Goal: Complete application form: Complete application form

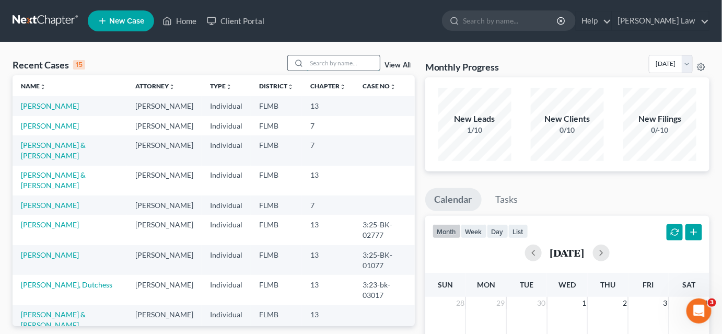
click at [316, 68] on input "search" at bounding box center [343, 62] width 73 height 15
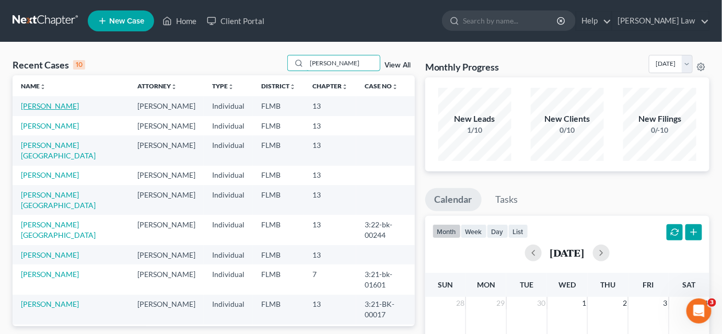
type input "[PERSON_NAME]"
click at [34, 107] on link "[PERSON_NAME]" at bounding box center [50, 105] width 58 height 9
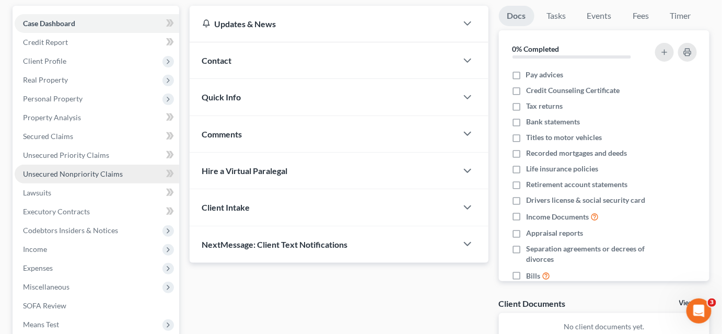
scroll to position [47, 0]
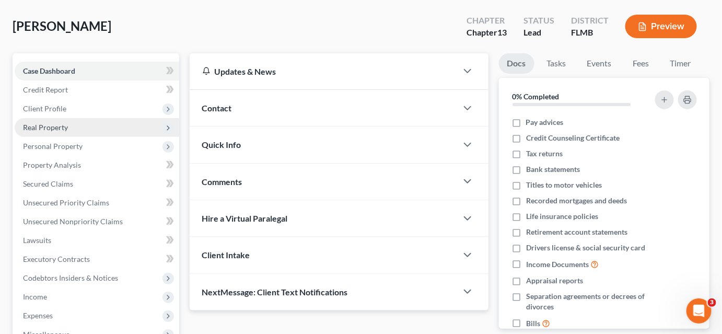
click at [58, 130] on span "Real Property" at bounding box center [45, 127] width 45 height 9
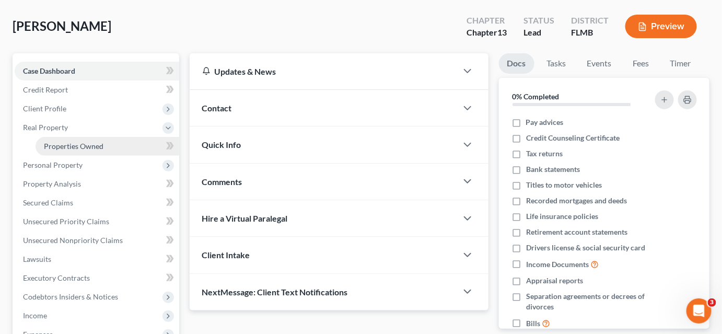
click at [57, 151] on link "Properties Owned" at bounding box center [108, 146] width 144 height 19
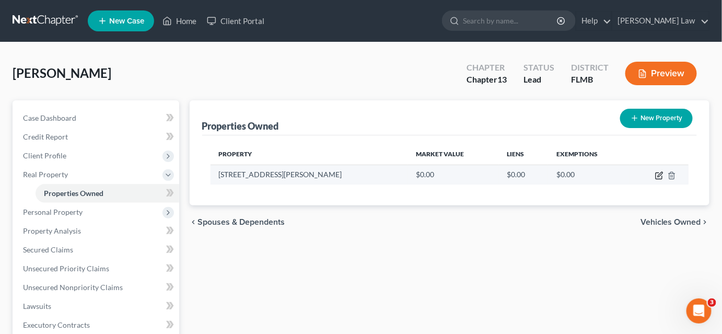
click at [658, 176] on icon "button" at bounding box center [659, 174] width 5 height 5
select select "9"
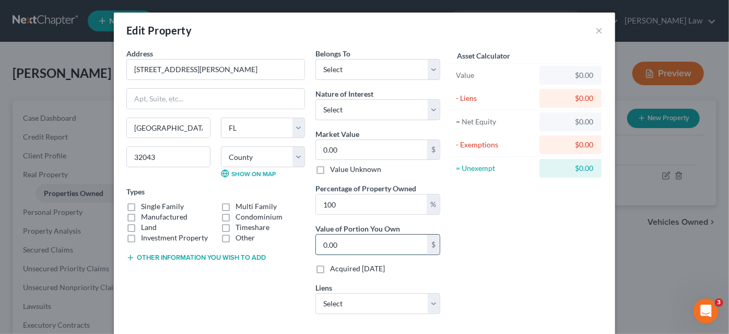
click at [343, 240] on input "0.00" at bounding box center [371, 244] width 111 height 20
click at [349, 150] on input "0.00" at bounding box center [371, 150] width 111 height 20
type input "3"
type input "3.00"
type input "31"
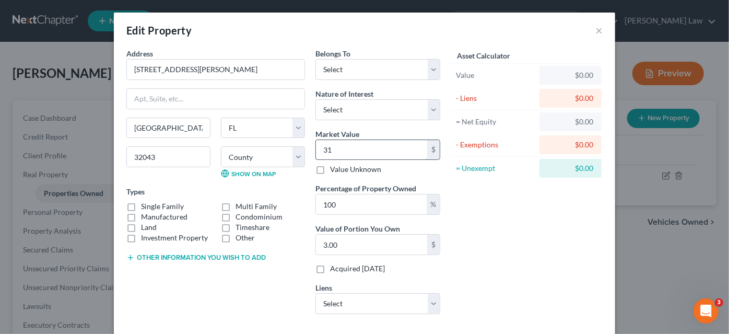
type input "31.00"
type input "315"
type input "315.00"
type input "3150"
type input "3,150.00"
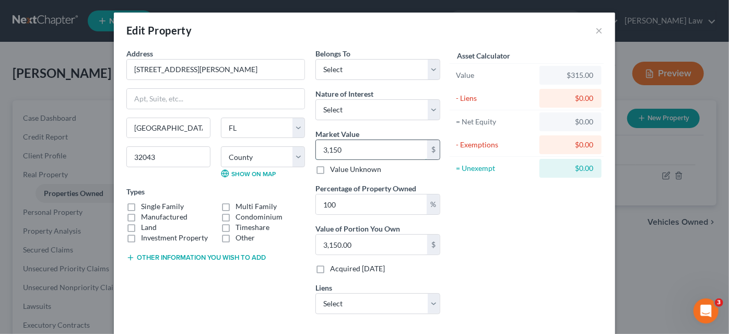
type input "3,1500"
type input "31,500.00"
type input "31,5000"
type input "315,000.00"
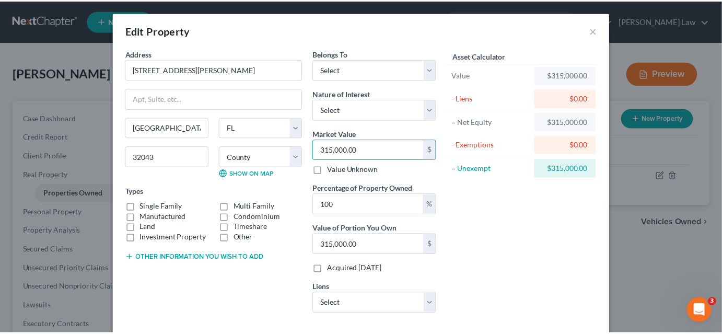
scroll to position [52, 0]
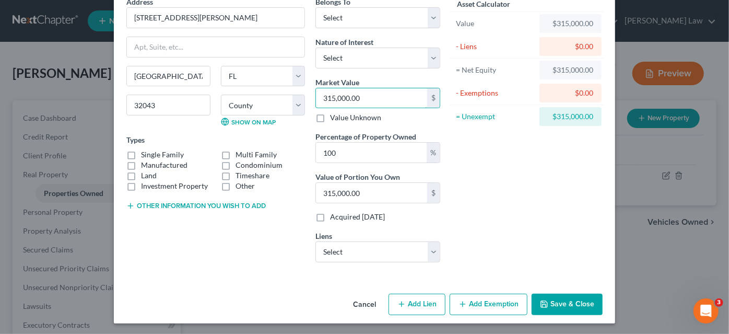
type input "315,000.00"
click at [542, 300] on icon "button" at bounding box center [544, 304] width 8 height 8
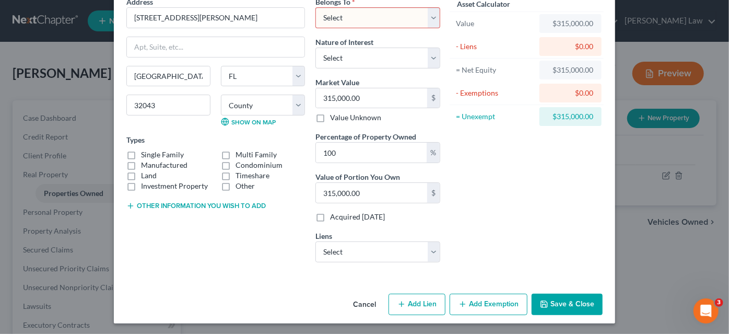
click at [342, 17] on select "Select Debtor 1 Only Debtor 2 Only Debtor 1 And Debtor 2 Only At Least One Of T…" at bounding box center [377, 17] width 125 height 21
select select "0"
click at [315, 7] on select "Select Debtor 1 Only Debtor 2 Only Debtor 1 And Debtor 2 Only At Least One Of T…" at bounding box center [377, 17] width 125 height 21
click at [549, 301] on button "Save & Close" at bounding box center [567, 304] width 71 height 22
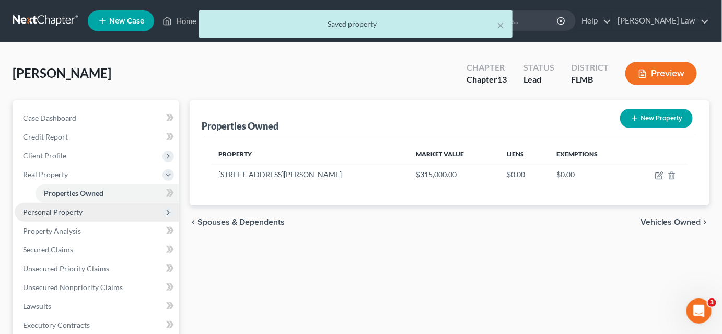
click at [105, 214] on span "Personal Property" at bounding box center [97, 212] width 164 height 19
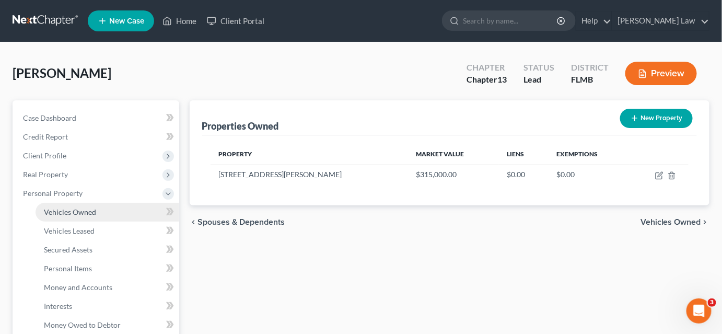
click at [112, 213] on link "Vehicles Owned" at bounding box center [108, 212] width 144 height 19
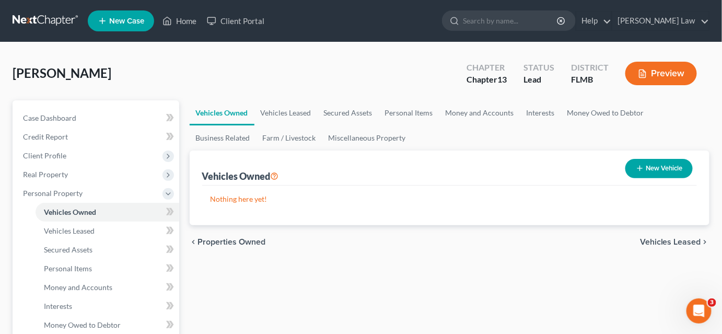
click at [652, 169] on button "New Vehicle" at bounding box center [658, 168] width 67 height 19
select select "0"
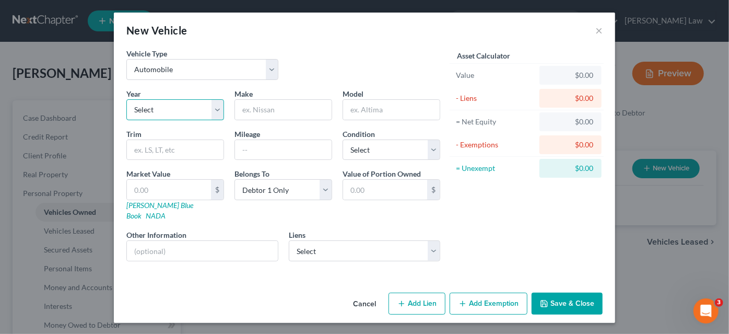
click at [173, 113] on select "Select 2026 2025 2024 2023 2022 2021 2020 2019 2018 2017 2016 2015 2014 2013 20…" at bounding box center [175, 109] width 98 height 21
select select "6"
click at [126, 99] on select "Select 2026 2025 2024 2023 2022 2021 2020 2019 2018 2017 2016 2015 2014 2013 20…" at bounding box center [175, 109] width 98 height 21
click at [273, 111] on input "text" at bounding box center [283, 110] width 97 height 20
type input "Kia"
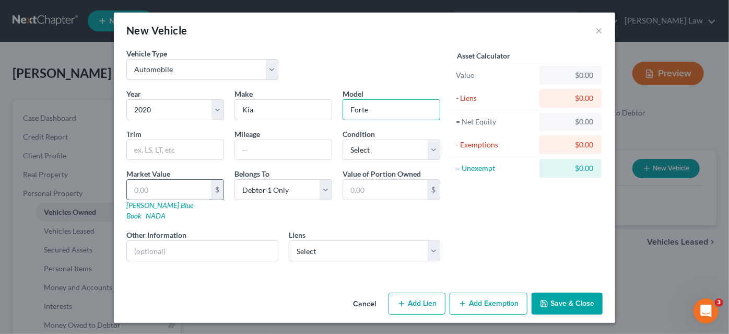
type input "Forte"
click at [158, 186] on input "text" at bounding box center [169, 190] width 84 height 20
type input "2"
type input "2.00"
type input "20"
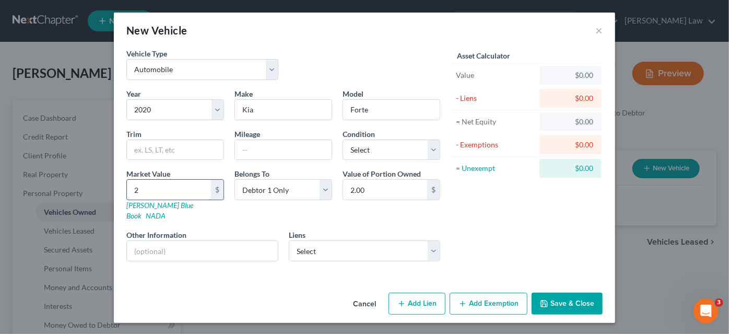
type input "20.00"
type input "200"
type input "200.00"
type input "2000"
type input "2,000.00"
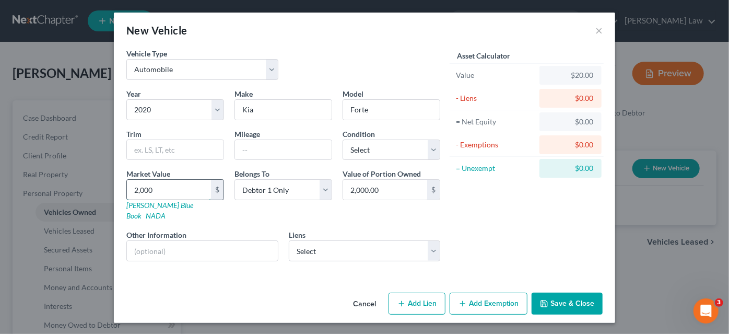
type input "2,0000"
type input "20,000.00"
click at [572, 292] on button "Save & Close" at bounding box center [567, 303] width 71 height 22
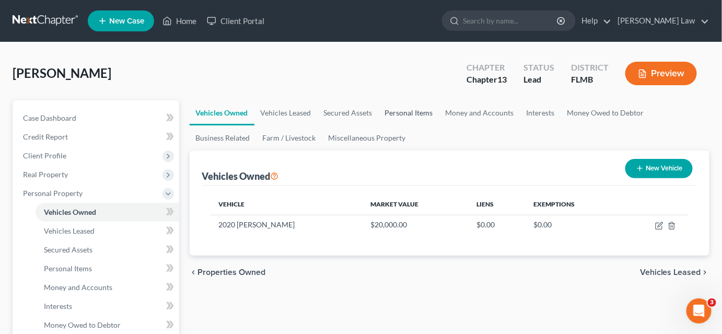
click at [407, 113] on link "Personal Items" at bounding box center [409, 112] width 61 height 25
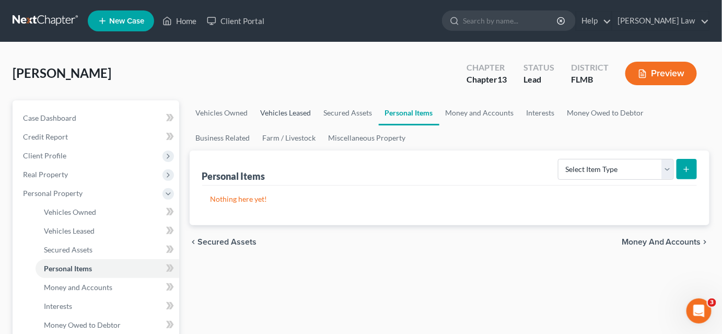
click at [289, 108] on link "Vehicles Leased" at bounding box center [285, 112] width 63 height 25
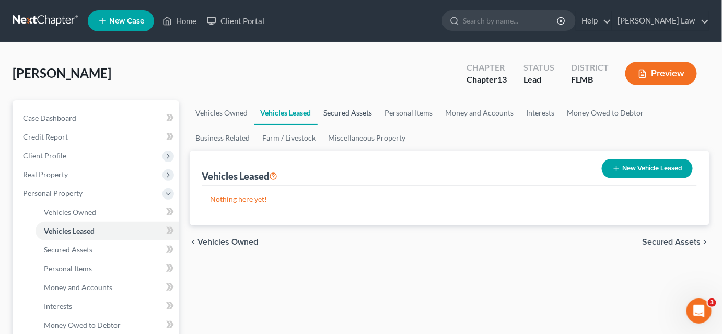
click at [339, 112] on link "Secured Assets" at bounding box center [347, 112] width 61 height 25
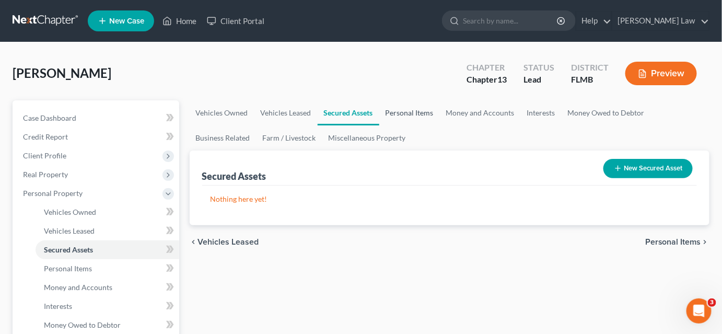
click at [418, 112] on link "Personal Items" at bounding box center [409, 112] width 61 height 25
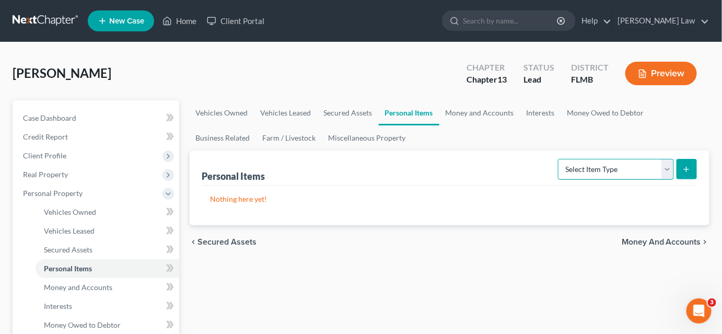
click at [594, 165] on select "Select Item Type Clothing Collectibles Of Value Electronics Firearms Household …" at bounding box center [616, 169] width 116 height 21
select select "household_goods"
click at [559, 159] on select "Select Item Type Clothing Collectibles Of Value Electronics Firearms Household …" at bounding box center [616, 169] width 116 height 21
click at [686, 166] on icon "submit" at bounding box center [686, 169] width 8 height 8
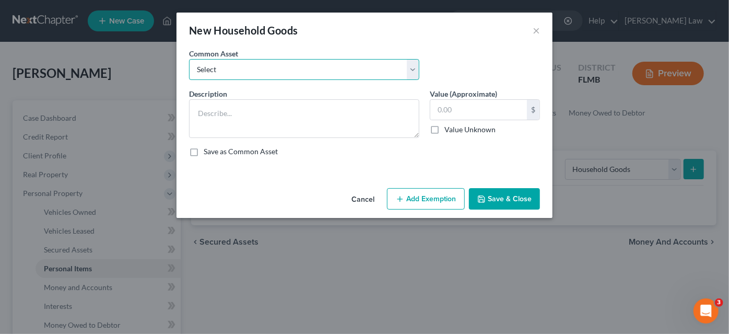
click at [300, 73] on select "Select Living Room, Dining Room, Bedroom and Kitchen App Living Room, Dining Ro…" at bounding box center [304, 69] width 230 height 21
select select "0"
click at [189, 59] on select "Select Living Room, Dining Room, Bedroom and Kitchen App Living Room, Dining Ro…" at bounding box center [304, 69] width 230 height 21
type textarea "Living Room, Dining Room, Bedroom and Kitchen App"
type input "1,000.00"
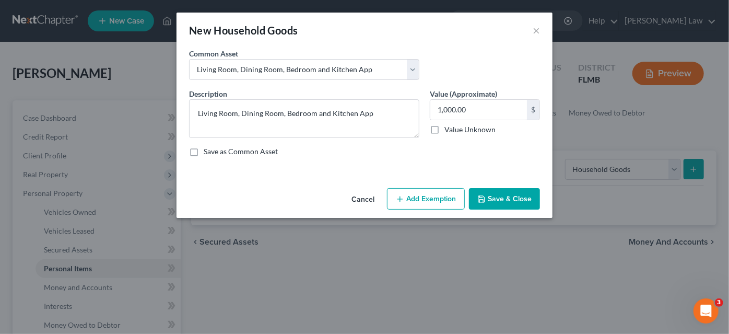
click at [479, 195] on icon "button" at bounding box center [481, 199] width 8 height 8
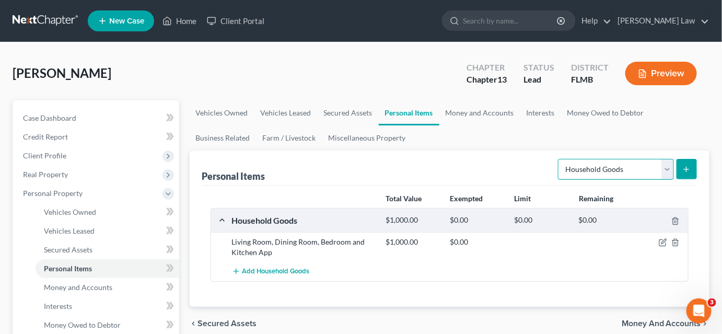
click at [590, 163] on select "Select Item Type Clothing Collectibles Of Value Electronics Firearms Household …" at bounding box center [616, 169] width 116 height 21
select select "electronics"
click at [559, 159] on select "Select Item Type Clothing Collectibles Of Value Electronics Firearms Household …" at bounding box center [616, 169] width 116 height 21
click at [686, 166] on icon "submit" at bounding box center [686, 169] width 8 height 8
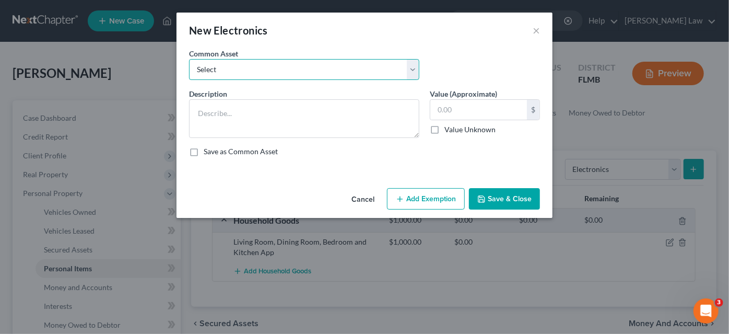
click at [314, 66] on select "Select Cell Phones, P.C. and T.V. Cell Phones, P.C. and T.V. Cell Phones, P.C. …" at bounding box center [304, 69] width 230 height 21
select select "0"
click at [189, 59] on select "Select Cell Phones, P.C. and T.V. Cell Phones, P.C. and T.V. Cell Phones, P.C. …" at bounding box center [304, 69] width 230 height 21
type textarea "Cell Phones, P.C. and T.V."
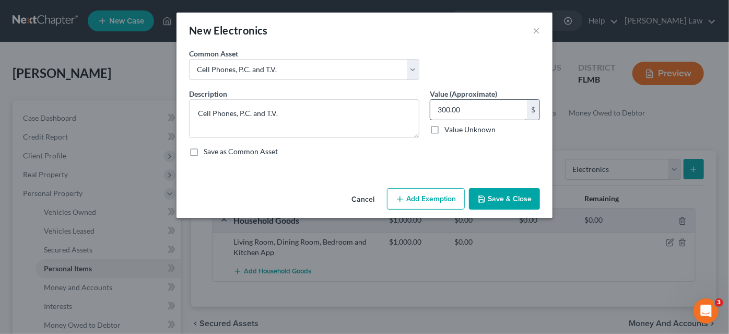
click at [480, 116] on input "300.00" at bounding box center [478, 110] width 97 height 20
click at [478, 116] on input "300.00" at bounding box center [478, 110] width 97 height 20
type input "500.00"
click at [483, 196] on polyline "button" at bounding box center [481, 197] width 3 height 2
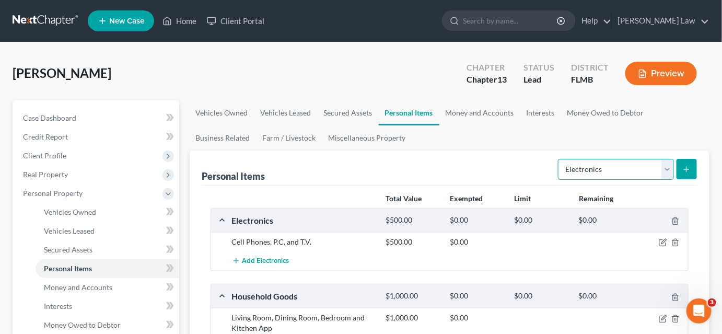
click at [583, 168] on select "Select Item Type Clothing Collectibles Of Value Electronics Firearms Household …" at bounding box center [616, 169] width 116 height 21
select select "clothing"
click at [559, 159] on select "Select Item Type Clothing Collectibles Of Value Electronics Firearms Household …" at bounding box center [616, 169] width 116 height 21
click at [683, 171] on icon "submit" at bounding box center [686, 169] width 8 height 8
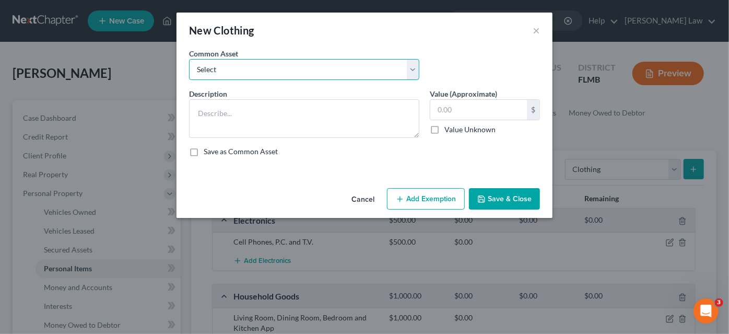
click at [266, 70] on select "Select Women Clothing Men Clothing Men Clothing" at bounding box center [304, 69] width 230 height 21
select select "0"
click at [189, 59] on select "Select Women Clothing Men Clothing Men Clothing" at bounding box center [304, 69] width 230 height 21
type textarea "Women Clothing"
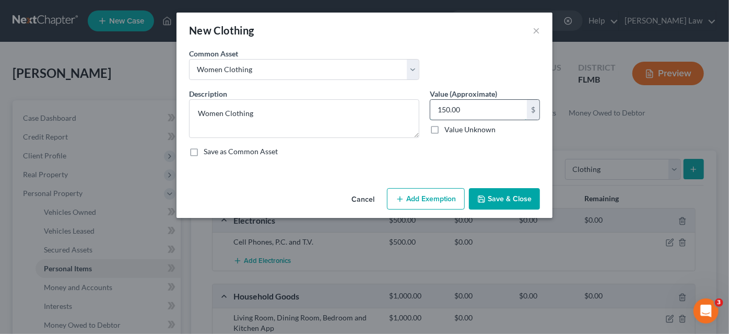
click at [468, 108] on input "150.00" at bounding box center [478, 110] width 97 height 20
type input "100.00"
click at [506, 197] on button "Save & Close" at bounding box center [504, 199] width 71 height 22
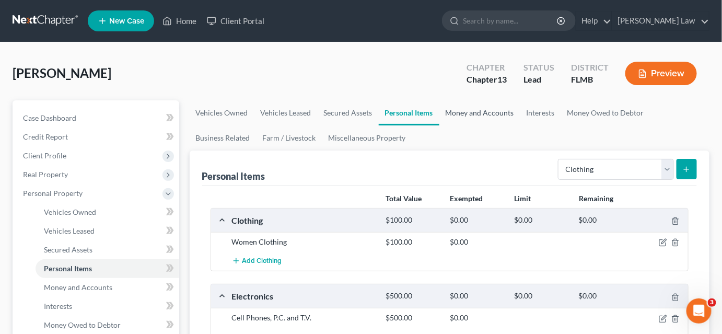
click at [481, 111] on link "Money and Accounts" at bounding box center [479, 112] width 81 height 25
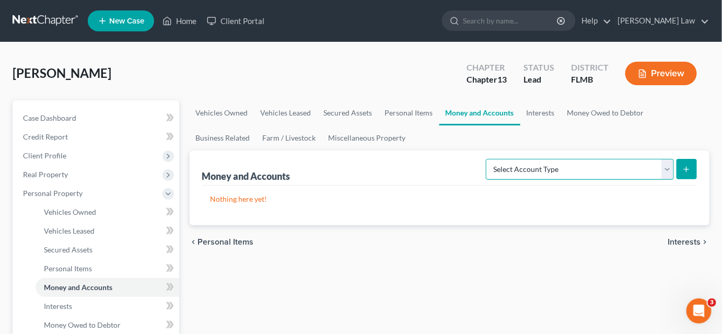
click at [550, 166] on select "Select Account Type Brokerage Cash on Hand Certificates of Deposit Checking Acc…" at bounding box center [580, 169] width 188 height 21
select select "checking"
click at [488, 159] on select "Select Account Type Brokerage Cash on Hand Certificates of Deposit Checking Acc…" at bounding box center [580, 169] width 188 height 21
click at [685, 162] on button "submit" at bounding box center [686, 169] width 20 height 20
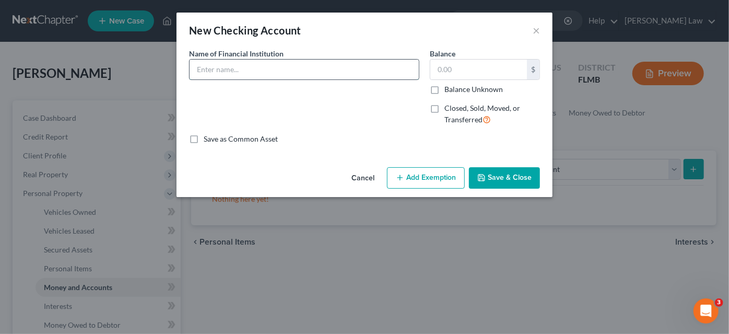
click at [211, 71] on input "text" at bounding box center [304, 70] width 229 height 20
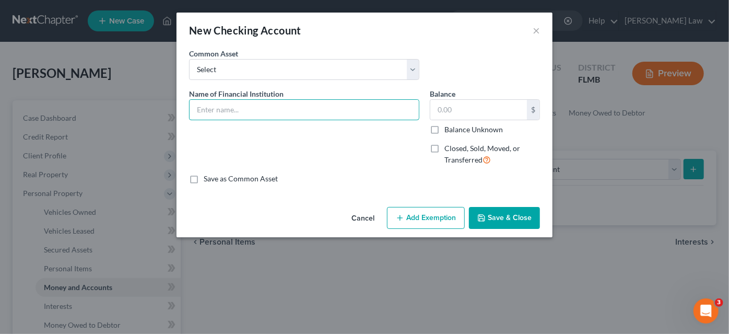
type input "[PERSON_NAME] Fargo Bank"
click at [446, 111] on input "text" at bounding box center [478, 110] width 97 height 20
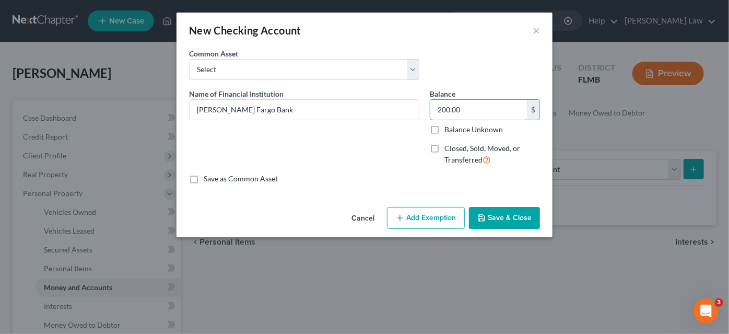
type input "200.00"
click at [502, 218] on button "Save & Close" at bounding box center [504, 218] width 71 height 22
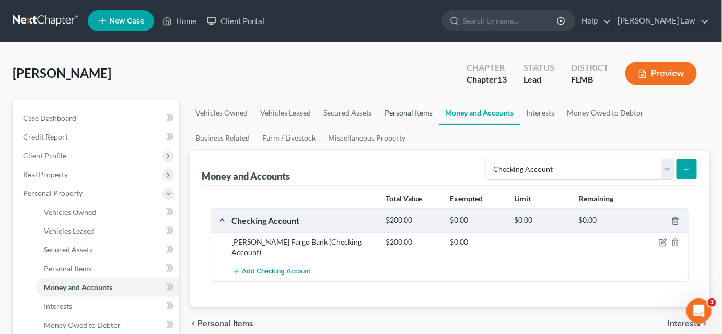
click at [389, 114] on link "Personal Items" at bounding box center [409, 112] width 61 height 25
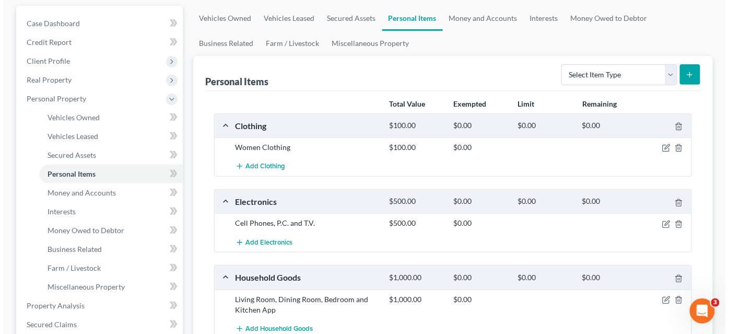
scroll to position [190, 0]
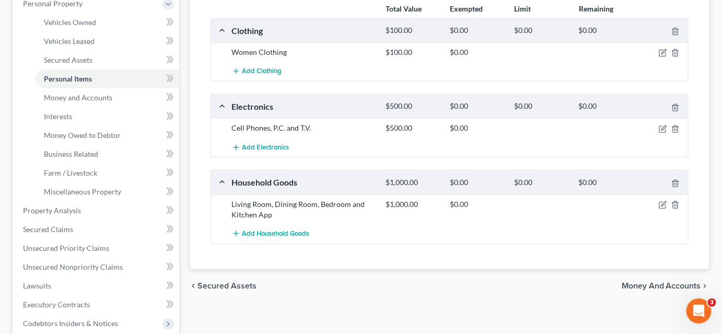
click at [658, 203] on div at bounding box center [663, 204] width 51 height 10
click at [661, 202] on icon "button" at bounding box center [662, 205] width 8 height 8
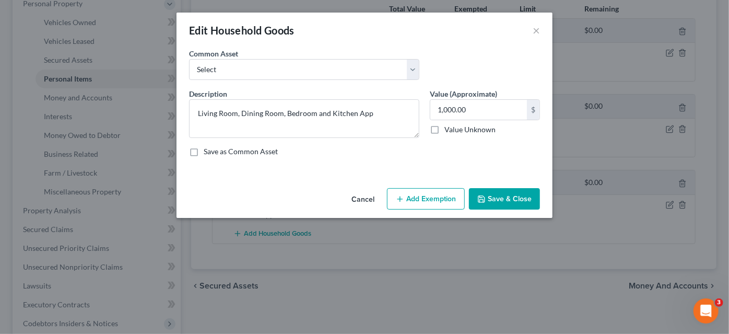
click at [417, 203] on button "Add Exemption" at bounding box center [426, 199] width 78 height 22
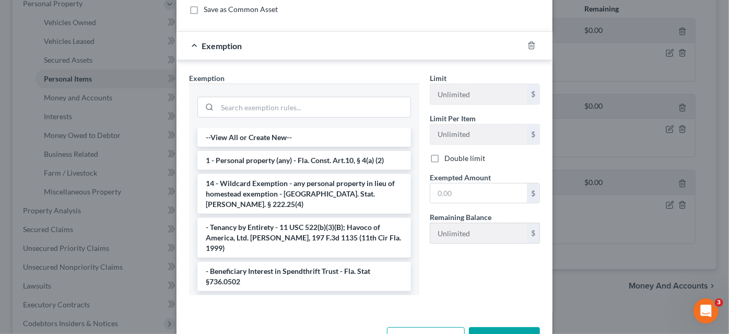
scroll to position [176, 0]
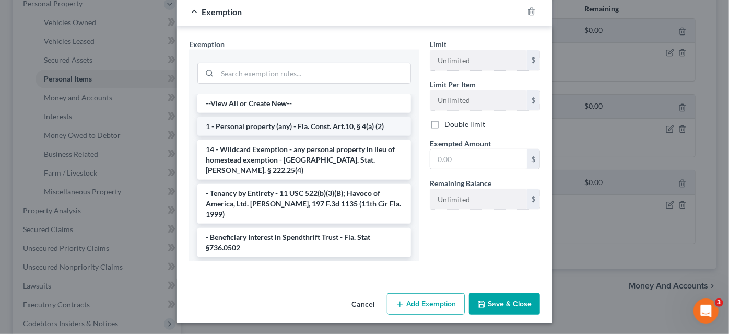
click at [312, 128] on li "1 - Personal property (any) - Fla. Const. Art.10, § 4(a) (2)" at bounding box center [304, 126] width 214 height 19
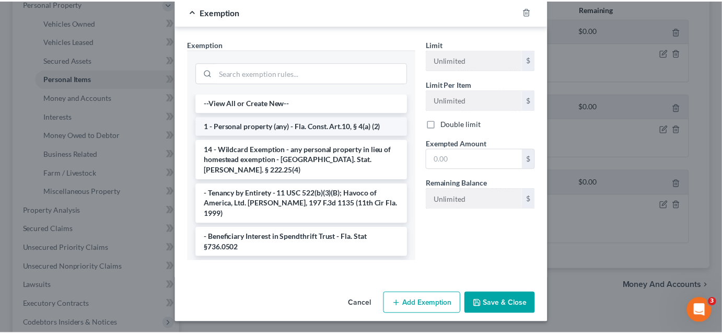
scroll to position [125, 0]
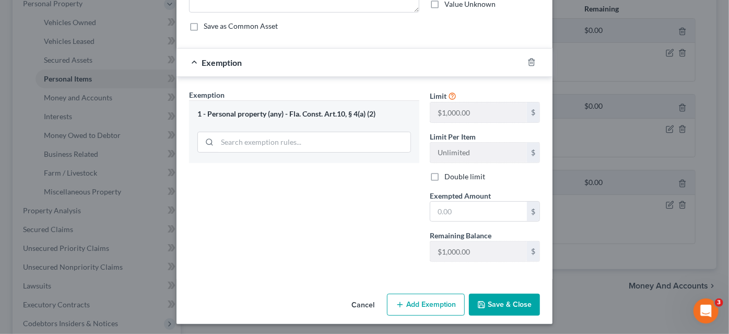
click at [486, 303] on button "Save & Close" at bounding box center [504, 304] width 71 height 22
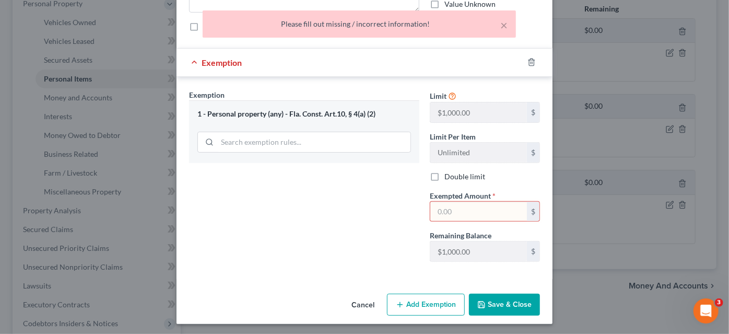
click at [441, 209] on input "text" at bounding box center [478, 212] width 97 height 20
type input "1,000.00"
click at [502, 310] on button "Save & Close" at bounding box center [504, 304] width 71 height 22
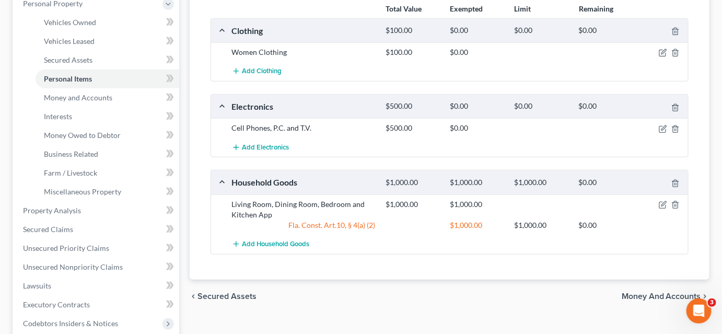
scroll to position [95, 0]
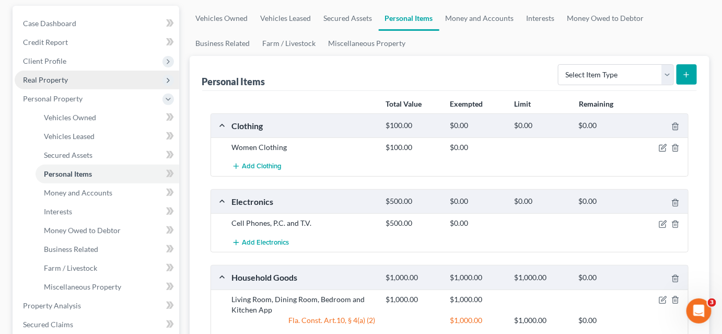
click at [69, 80] on span "Real Property" at bounding box center [97, 79] width 164 height 19
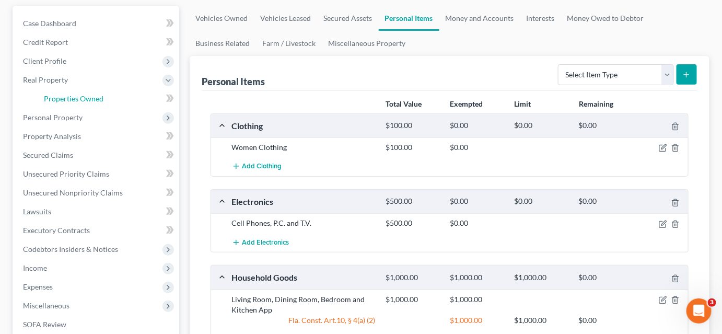
click at [77, 92] on link "Properties Owned" at bounding box center [108, 98] width 144 height 19
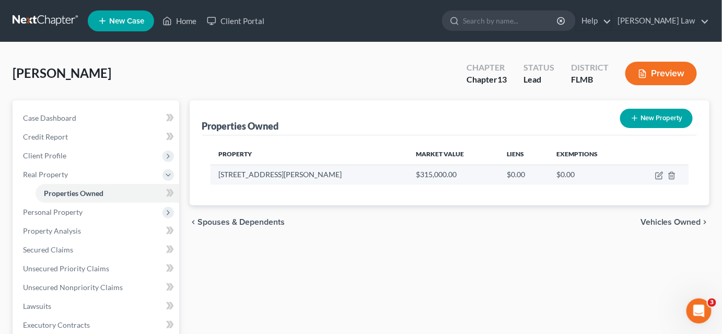
click at [654, 173] on td at bounding box center [658, 174] width 59 height 20
click at [657, 175] on icon "button" at bounding box center [659, 175] width 8 height 8
select select "9"
select select "0"
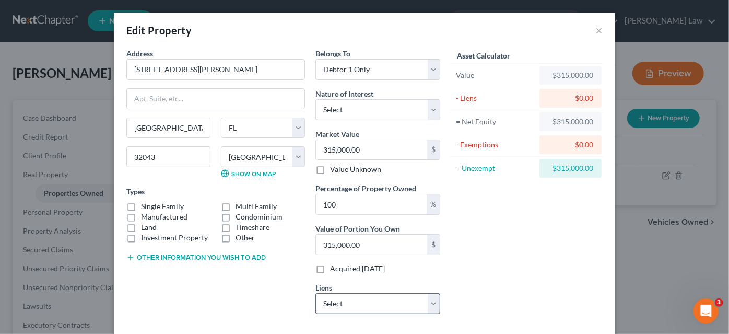
scroll to position [52, 0]
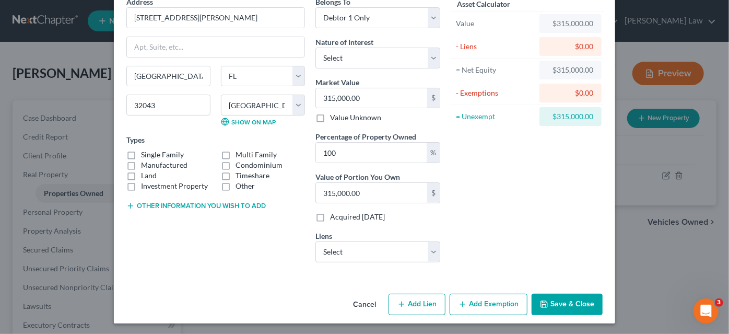
click at [461, 303] on icon "button" at bounding box center [462, 304] width 8 height 8
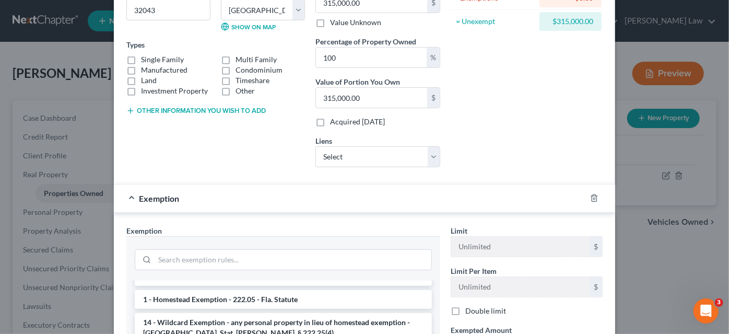
scroll to position [194, 0]
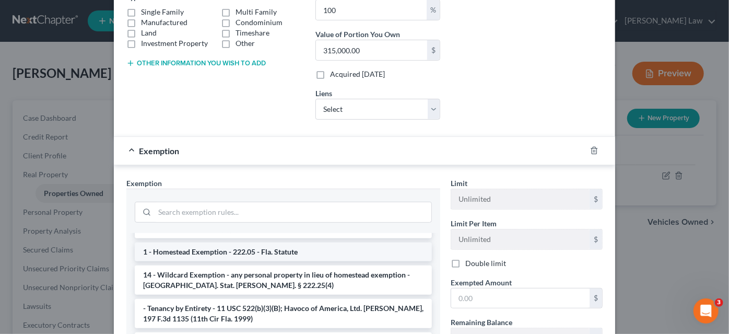
click at [268, 248] on li "1 - Homestead Exemption - 222.05 - Fla. Statute" at bounding box center [283, 251] width 297 height 19
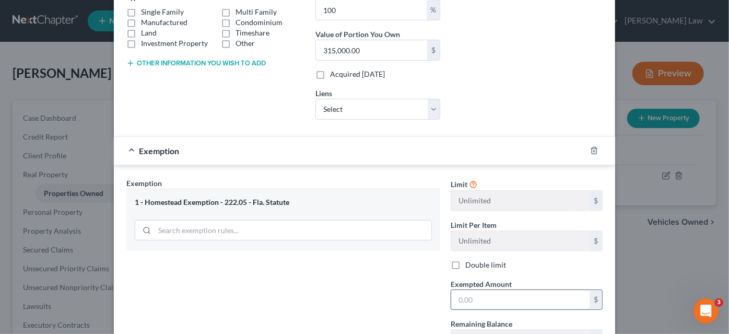
click at [465, 294] on input "text" at bounding box center [520, 300] width 138 height 20
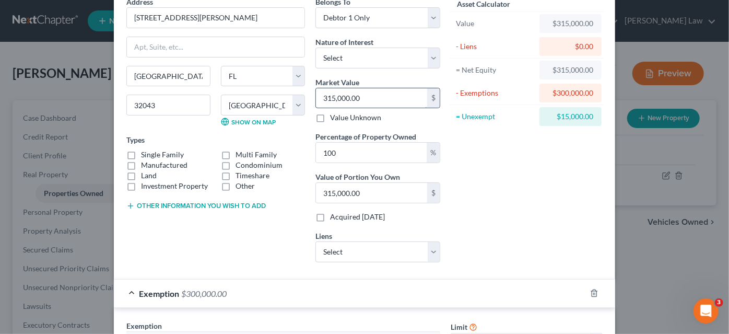
type input "300,000.00"
click at [346, 93] on input "315,000.00" at bounding box center [371, 98] width 111 height 20
type input "3"
type input "3.00"
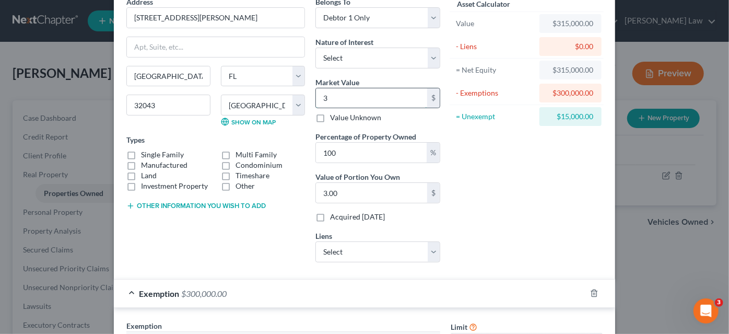
type input "30"
type input "30.00"
type input "300"
type input "300.00"
type input "3000"
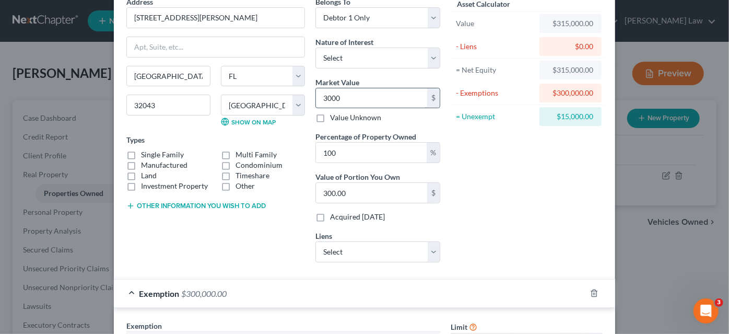
type input "3,000.00"
type input "3,0000"
type input "30,000.00"
type input "30,0000"
type input "300,000.00"
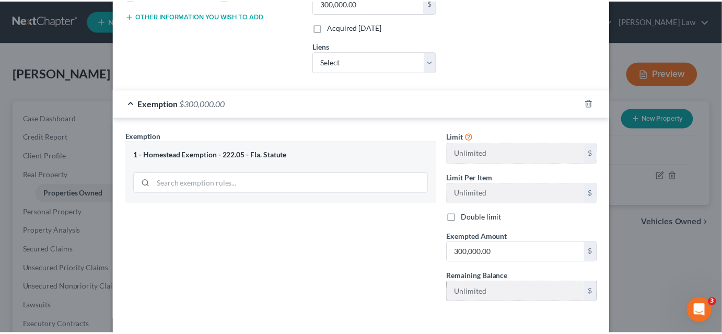
scroll to position [281, 0]
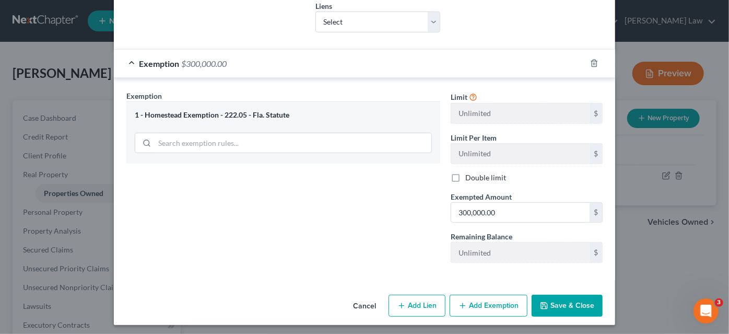
type input "300,000.00"
click at [556, 302] on button "Save & Close" at bounding box center [567, 306] width 71 height 22
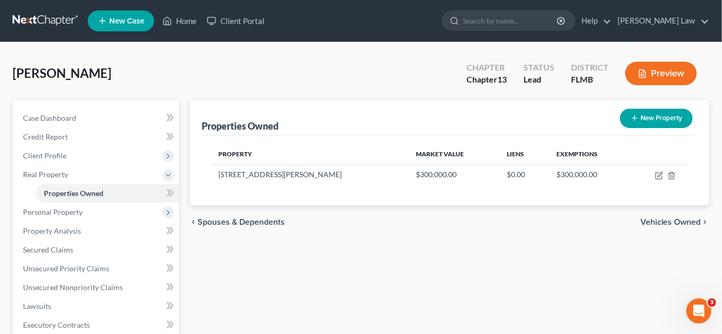
scroll to position [95, 0]
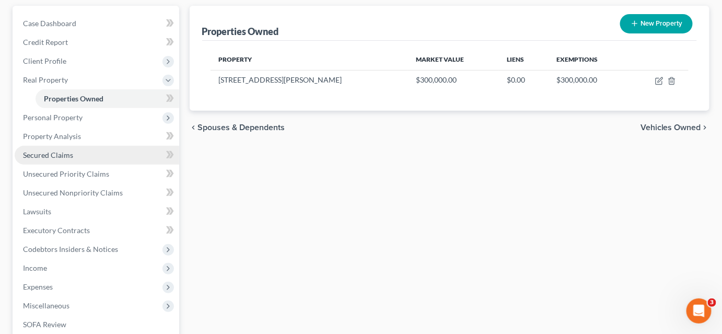
click at [69, 156] on span "Secured Claims" at bounding box center [48, 154] width 50 height 9
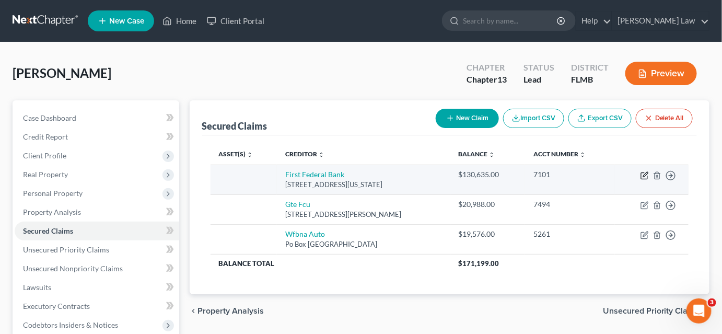
click at [643, 173] on icon "button" at bounding box center [644, 175] width 8 height 8
select select "48"
select select "0"
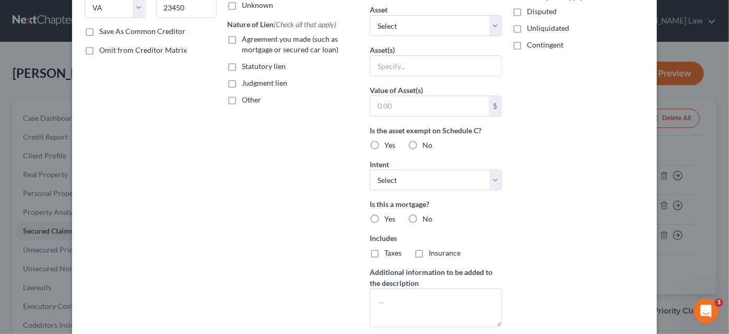
scroll to position [131, 0]
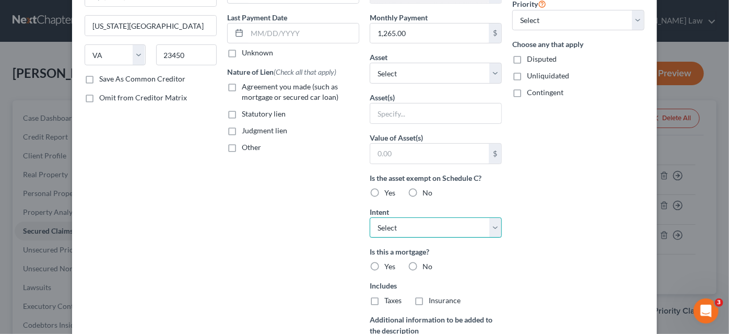
click at [404, 230] on select "Select Surrender Redeem Reaffirm Avoid Other" at bounding box center [436, 227] width 132 height 21
select select "2"
click at [370, 217] on select "Select Surrender Redeem Reaffirm Avoid Other" at bounding box center [436, 227] width 132 height 21
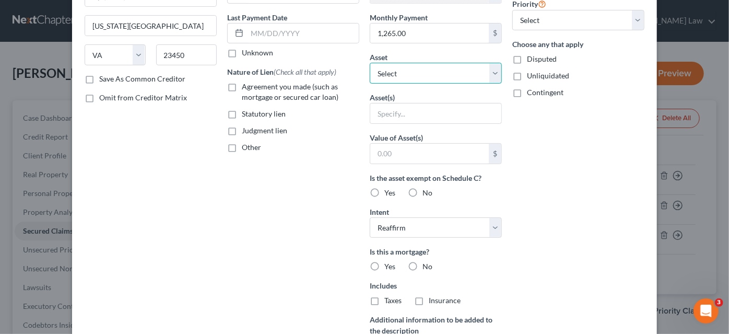
click at [399, 77] on select "Select Other Multiple Assets Household Goods - Living Room, Dining Room, Bedroo…" at bounding box center [436, 73] width 132 height 21
select select "5"
click at [370, 63] on select "Select Other Multiple Assets Household Goods - Living Room, Dining Room, Bedroo…" at bounding box center [436, 73] width 132 height 21
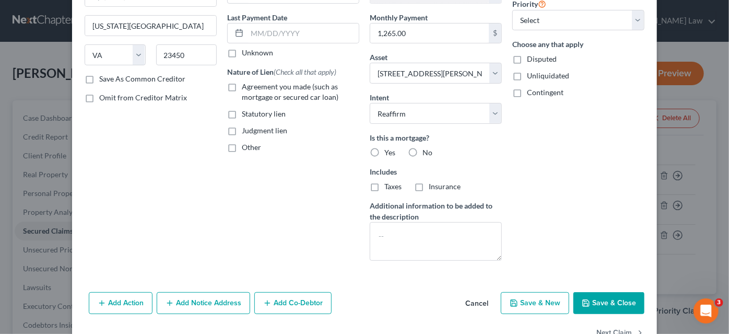
click at [384, 152] on label "Yes" at bounding box center [389, 152] width 11 height 10
click at [389, 152] on input "Yes" at bounding box center [392, 150] width 7 height 7
radio input "true"
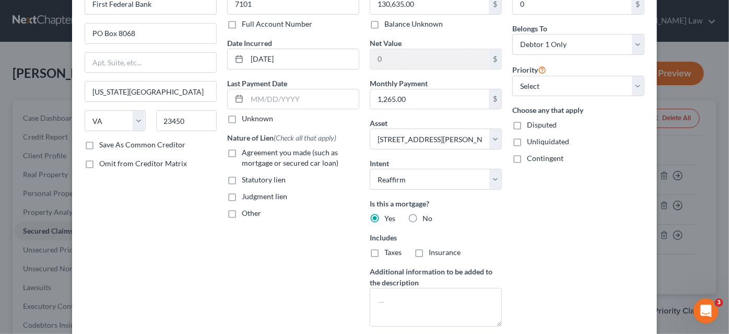
scroll to position [160, 0]
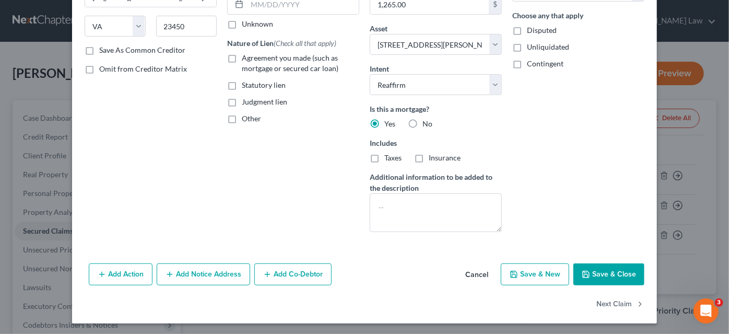
click at [586, 271] on icon "button" at bounding box center [586, 274] width 6 height 6
select select
type input "169,365.00"
select select "5"
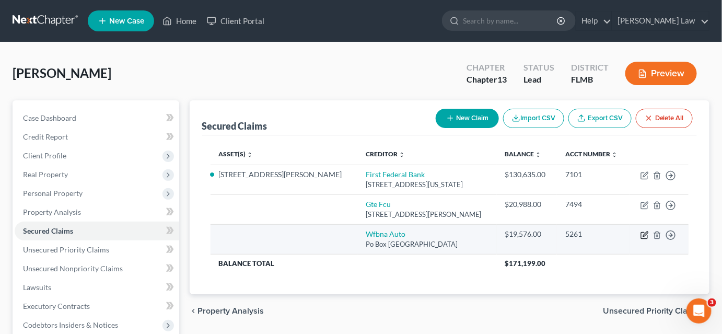
click at [642, 233] on icon "button" at bounding box center [644, 235] width 8 height 8
select select "28"
select select "0"
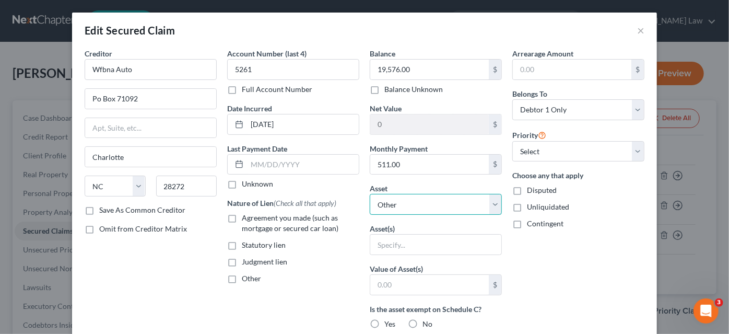
click at [395, 206] on select "Select Other Multiple Assets Household Goods - Living Room, Dining Room, Bedroo…" at bounding box center [436, 204] width 132 height 21
select select "7"
click at [370, 194] on select "Select Other Multiple Assets Household Goods - Living Room, Dining Room, Bedroo…" at bounding box center [436, 204] width 132 height 21
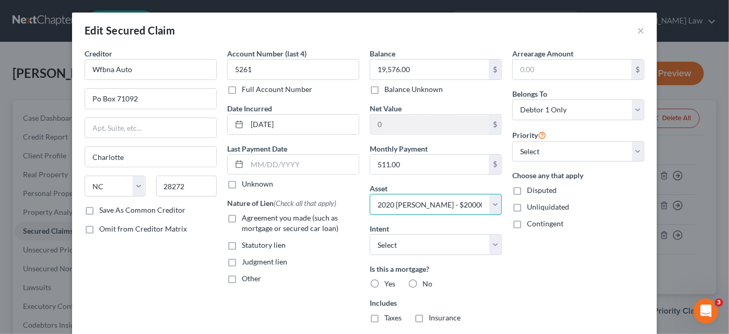
scroll to position [47, 0]
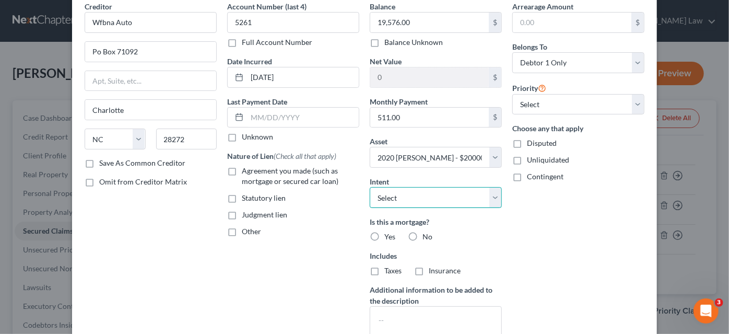
click at [429, 194] on select "Select Surrender Redeem Reaffirm Avoid Other" at bounding box center [436, 197] width 132 height 21
click at [370, 187] on select "Select Surrender Redeem Reaffirm Avoid Other" at bounding box center [436, 197] width 132 height 21
click at [410, 201] on select "Select Surrender Redeem Reaffirm Avoid Other" at bounding box center [436, 197] width 132 height 21
select select "2"
click at [370, 187] on select "Select Surrender Redeem Reaffirm Avoid Other" at bounding box center [436, 197] width 132 height 21
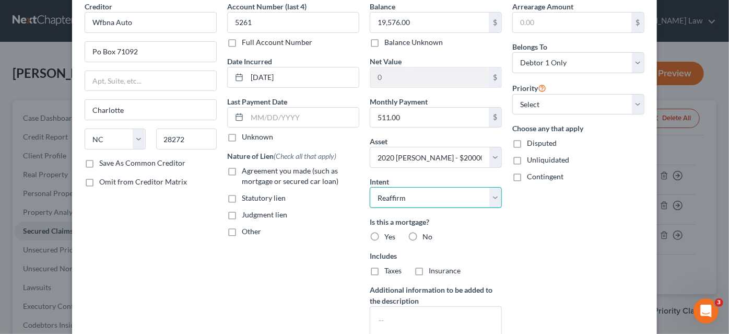
scroll to position [160, 0]
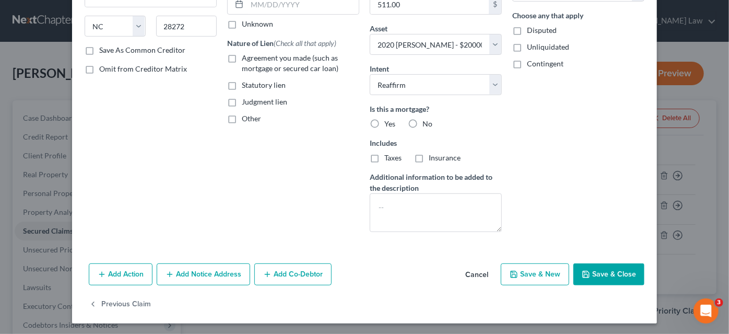
click at [422, 123] on label "No" at bounding box center [427, 124] width 10 height 10
click at [427, 123] on input "No" at bounding box center [430, 122] width 7 height 7
radio input "true"
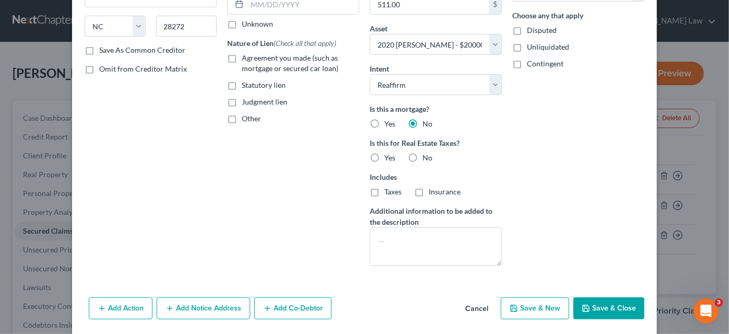
click at [589, 305] on button "Save & Close" at bounding box center [608, 308] width 71 height 22
select select
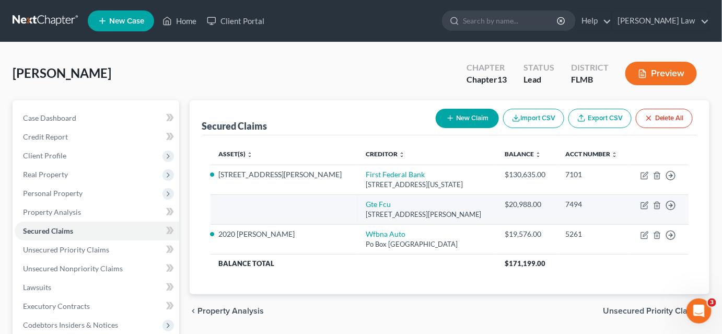
drag, startPoint x: 313, startPoint y: 213, endPoint x: 439, endPoint y: 211, distance: 126.4
click at [439, 211] on td "Gte Fcu [STREET_ADDRESS][PERSON_NAME]" at bounding box center [426, 209] width 139 height 30
copy div "[STREET_ADDRESS][PERSON_NAME]"
click at [657, 205] on line "button" at bounding box center [657, 206] width 0 height 2
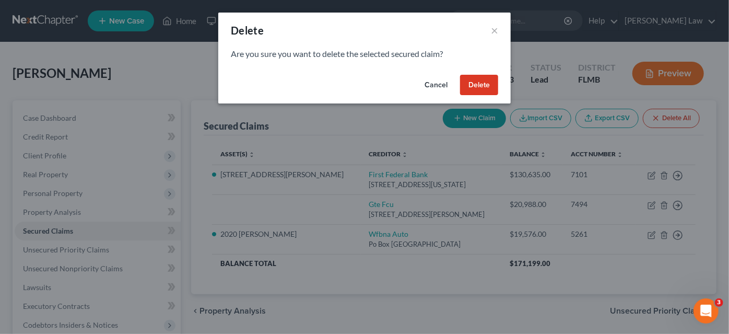
click at [475, 87] on button "Delete" at bounding box center [479, 85] width 38 height 21
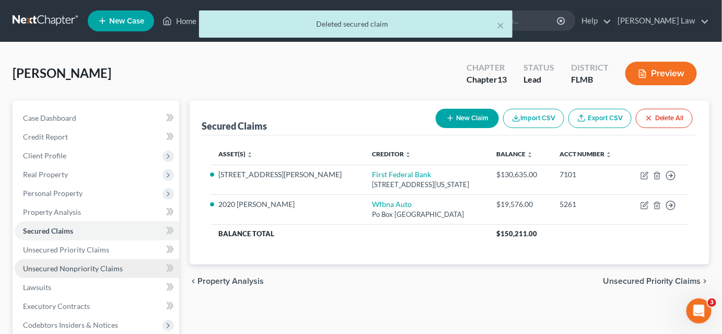
click at [74, 265] on span "Unsecured Nonpriority Claims" at bounding box center [73, 268] width 100 height 9
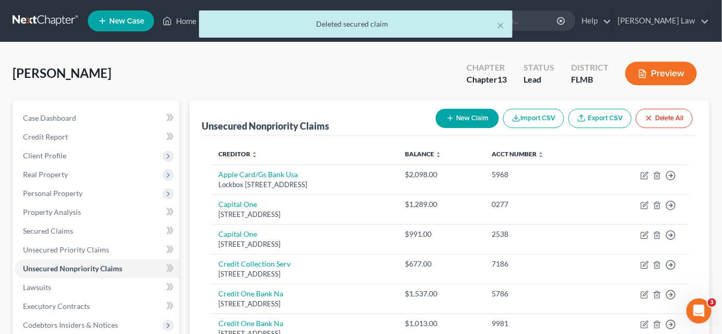
click at [473, 116] on button "New Claim" at bounding box center [467, 118] width 63 height 19
select select "0"
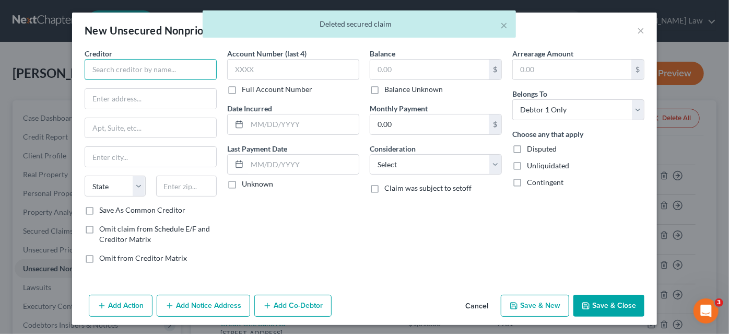
click at [158, 73] on input "text" at bounding box center [151, 69] width 132 height 21
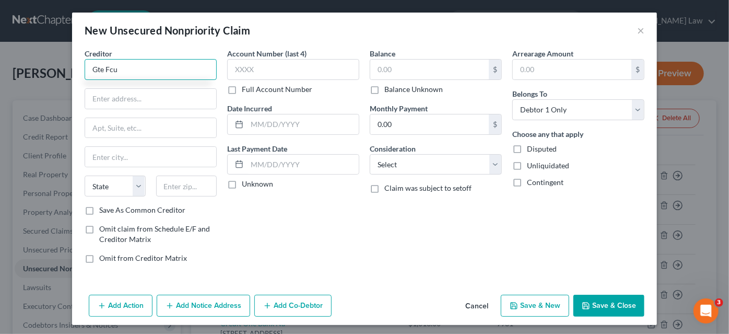
type input "Gte Fcu"
paste input "[STREET_ADDRESS][PERSON_NAME]"
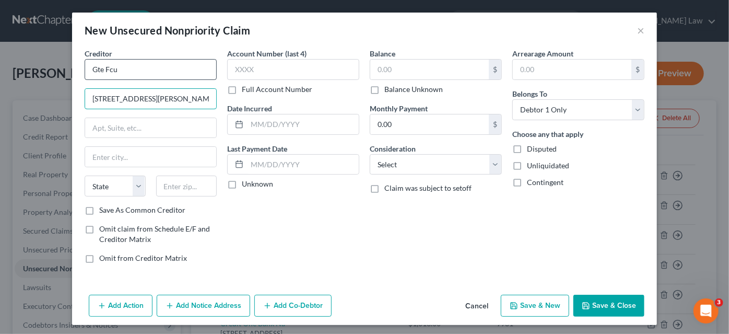
type input "[STREET_ADDRESS][PERSON_NAME]"
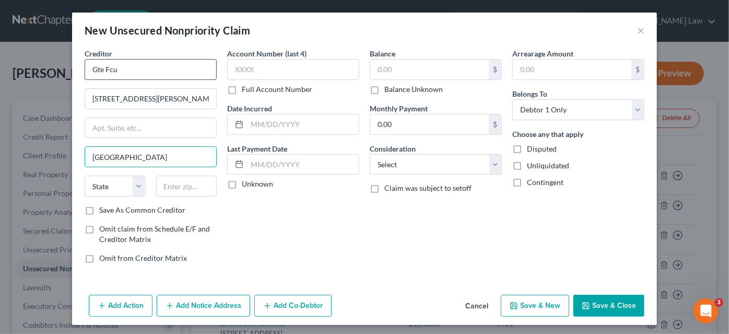
type input "[GEOGRAPHIC_DATA]"
select select "9"
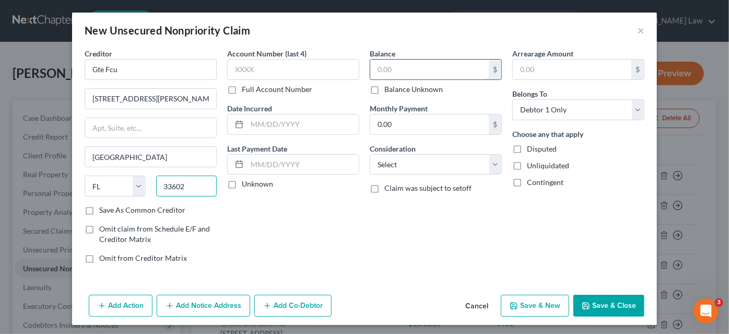
type input "33602"
click at [398, 68] on input "text" at bounding box center [429, 70] width 119 height 20
type input "20,988.00"
click at [315, 67] on input "text" at bounding box center [293, 69] width 132 height 21
type input "7494"
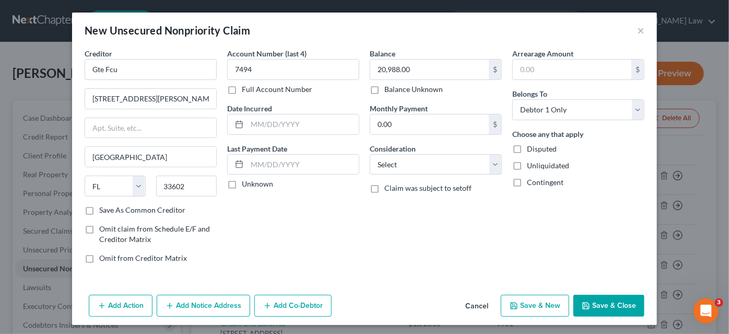
click at [589, 304] on button "Save & Close" at bounding box center [608, 306] width 71 height 22
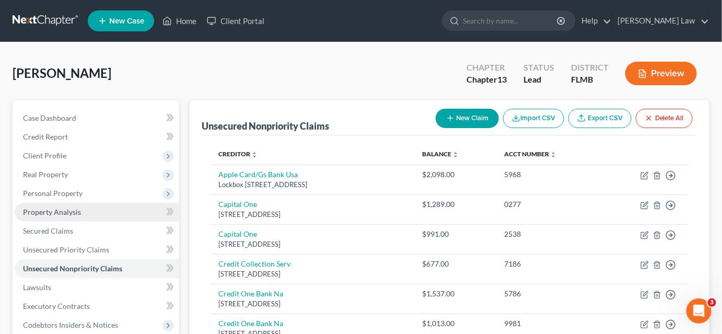
scroll to position [95, 0]
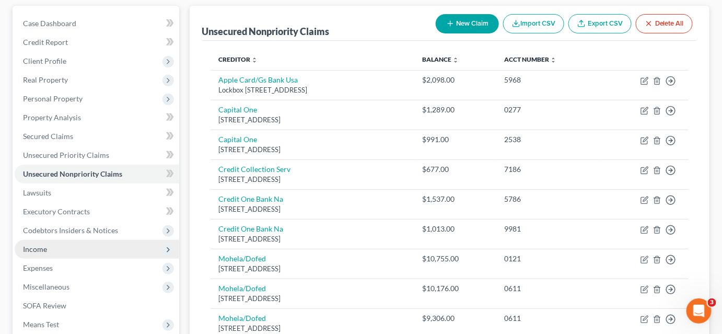
click at [53, 253] on span "Income" at bounding box center [97, 249] width 164 height 19
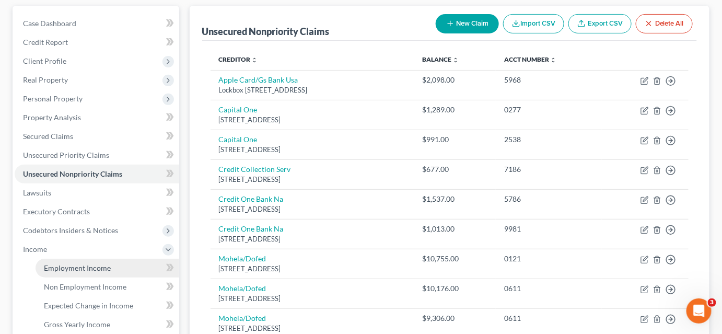
click at [58, 265] on span "Employment Income" at bounding box center [77, 267] width 67 height 9
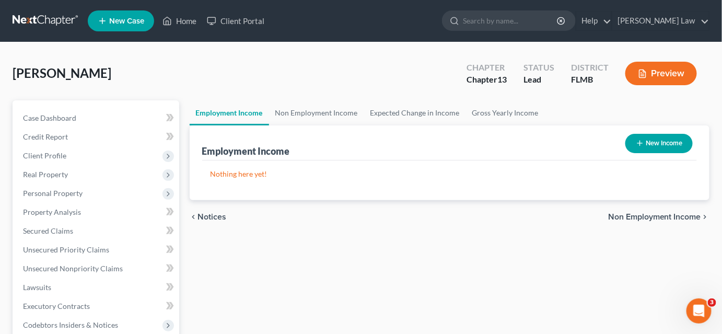
click at [657, 142] on button "New Income" at bounding box center [658, 143] width 67 height 19
select select "0"
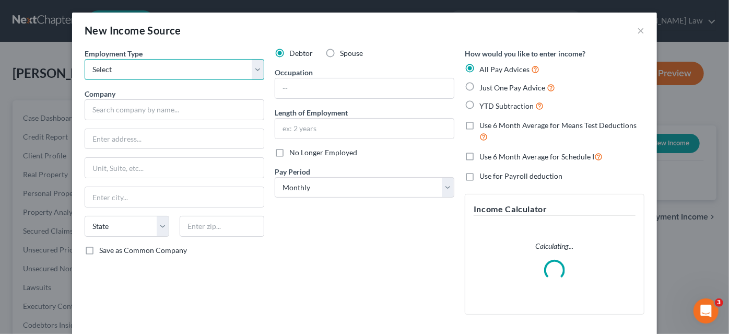
click at [151, 70] on select "Select Full or [DEMOGRAPHIC_DATA] Employment Self Employment" at bounding box center [175, 69] width 180 height 21
select select "0"
click at [85, 59] on select "Select Full or [DEMOGRAPHIC_DATA] Employment Self Employment" at bounding box center [175, 69] width 180 height 21
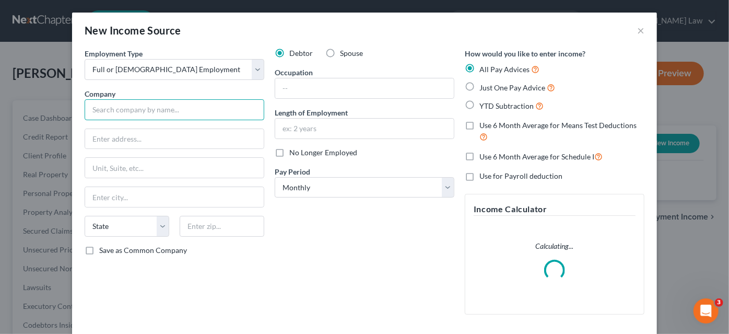
click at [131, 113] on input "text" at bounding box center [175, 109] width 180 height 21
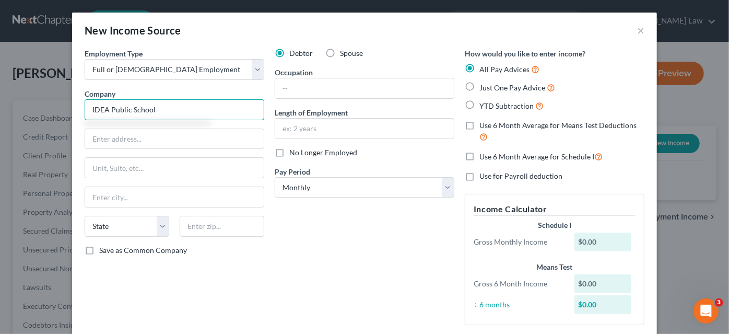
type input "IDEA Public School"
type input "3"
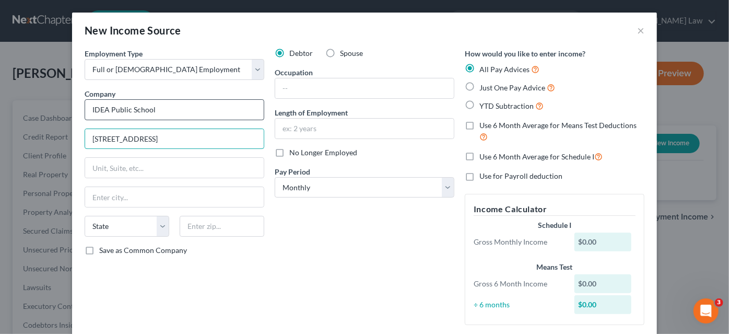
type input "[STREET_ADDRESS]"
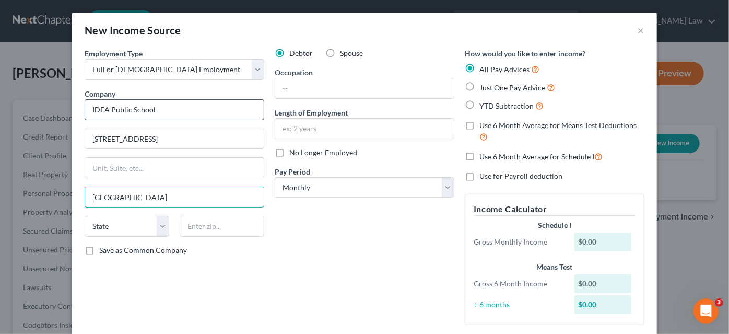
type input "[GEOGRAPHIC_DATA]"
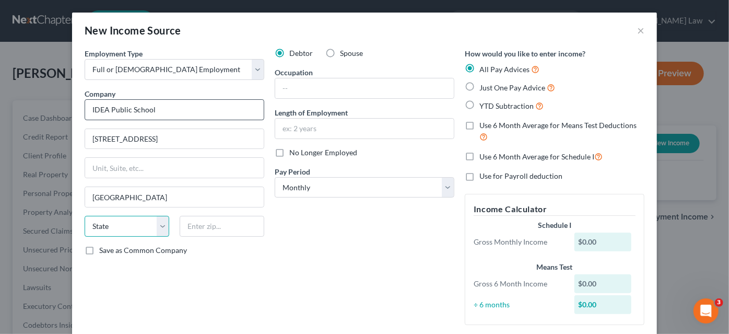
select select "9"
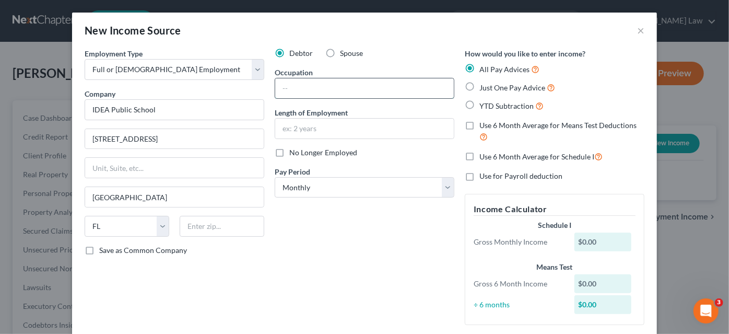
click at [301, 88] on input "text" at bounding box center [364, 88] width 179 height 20
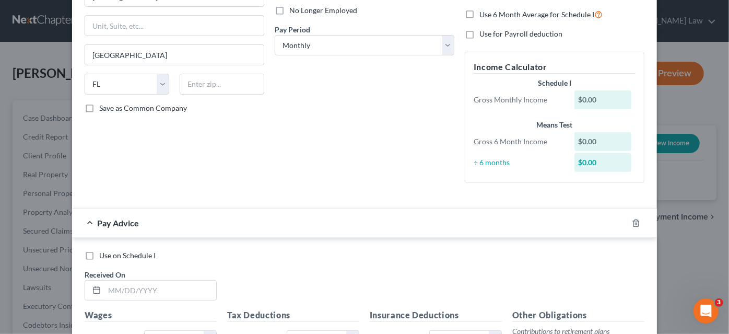
scroll to position [237, 0]
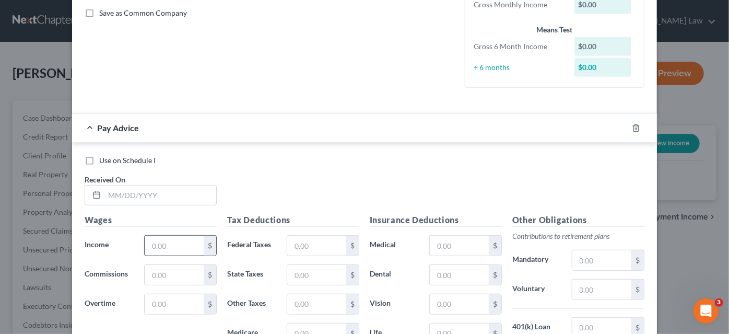
type input "Social Worker"
click at [177, 240] on input "text" at bounding box center [174, 246] width 59 height 20
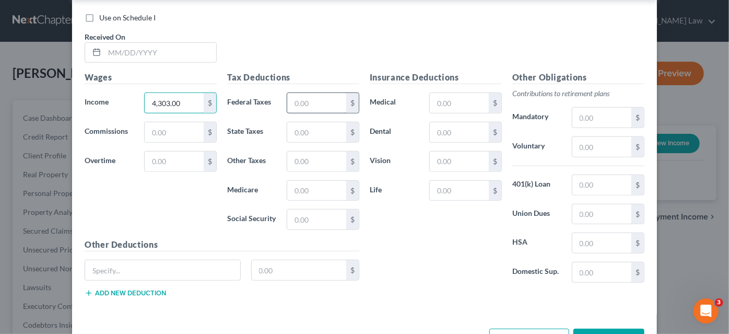
type input "4,303.00"
click at [308, 97] on input "text" at bounding box center [316, 103] width 59 height 20
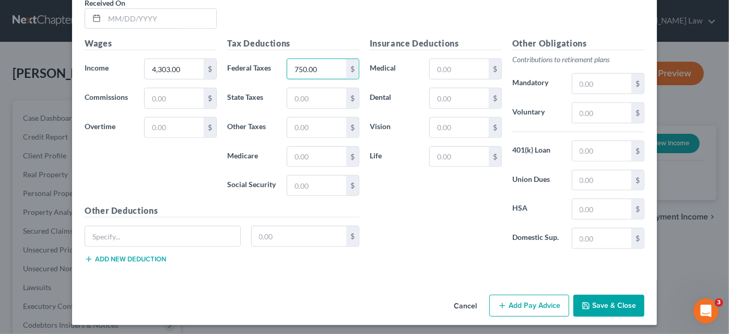
type input "750.00"
click at [584, 302] on polyline "button" at bounding box center [585, 303] width 3 height 2
click at [587, 302] on button "Save & Close" at bounding box center [608, 306] width 71 height 22
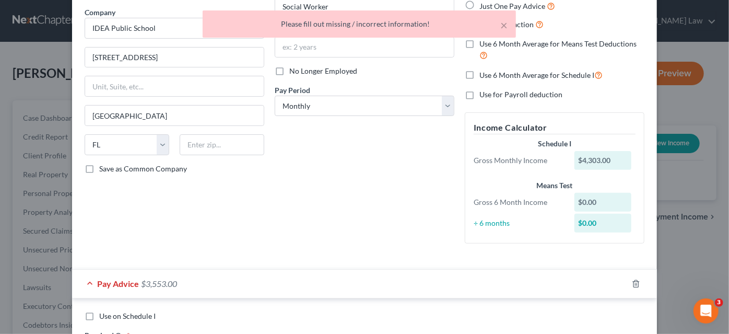
scroll to position [0, 0]
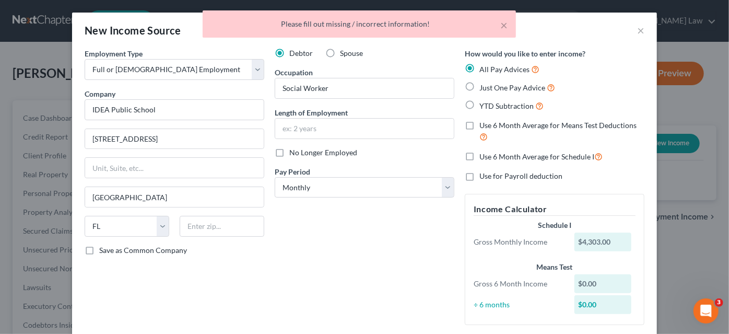
click at [479, 89] on label "Just One Pay Advice" at bounding box center [517, 87] width 76 height 12
click at [484, 88] on input "Just One Pay Advice" at bounding box center [487, 84] width 7 height 7
radio input "true"
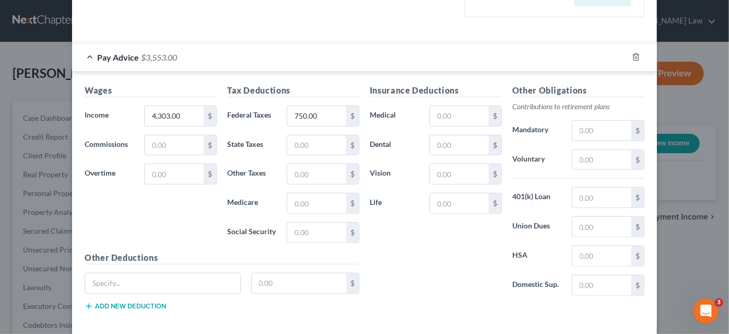
scroll to position [323, 0]
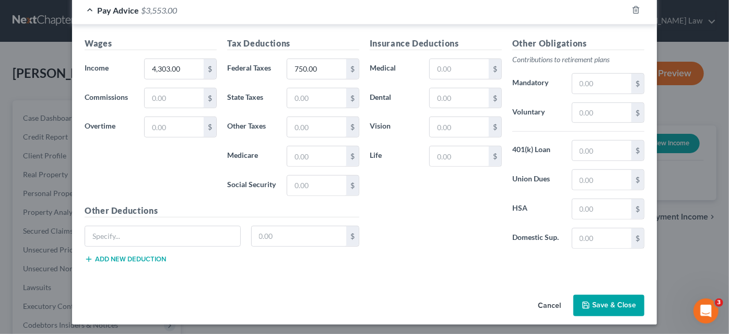
click at [594, 295] on button "Save & Close" at bounding box center [608, 306] width 71 height 22
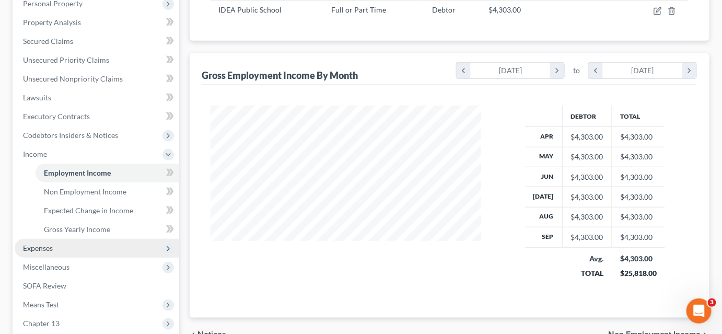
scroll to position [237, 0]
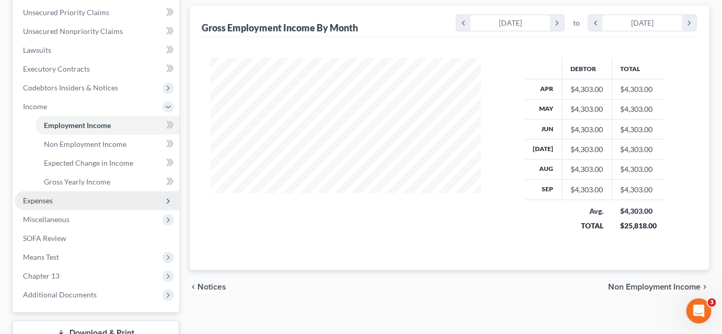
click at [58, 198] on span "Expenses" at bounding box center [97, 200] width 164 height 19
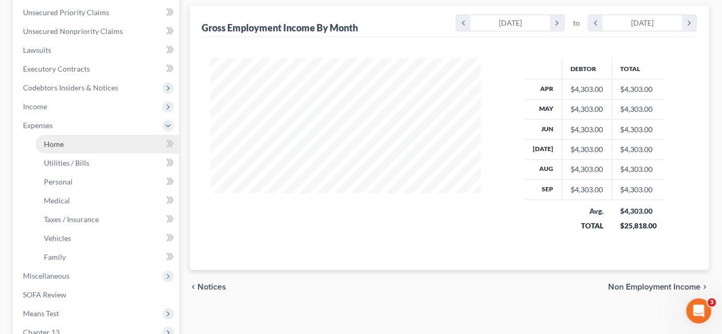
click at [75, 143] on link "Home" at bounding box center [108, 144] width 144 height 19
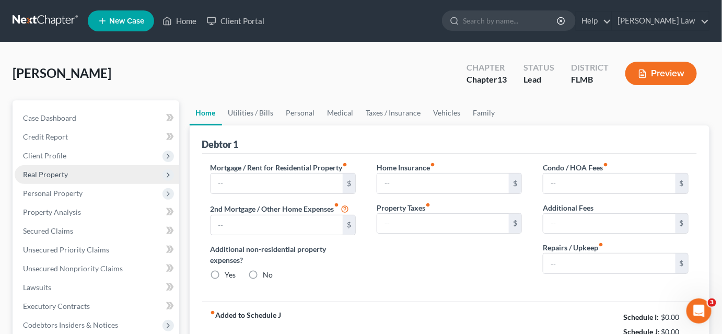
type input "0.00"
radio input "true"
type input "0.00"
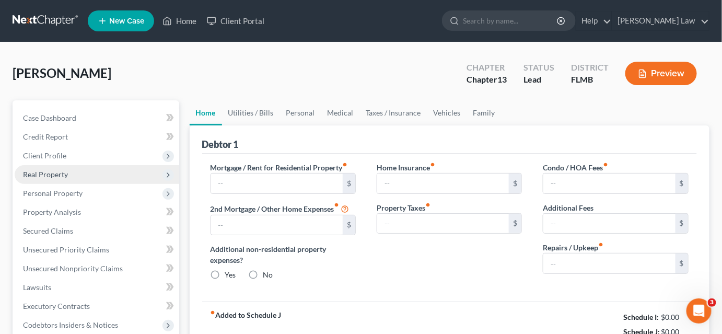
type input "0.00"
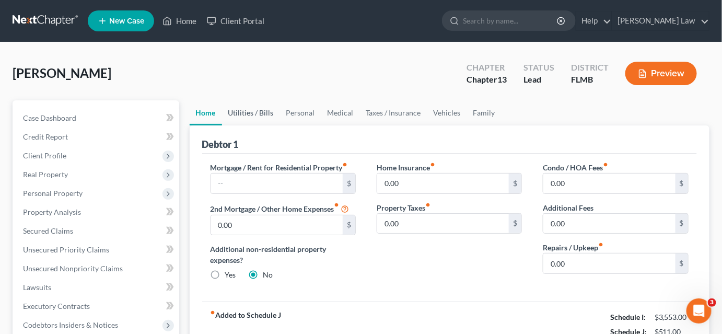
click at [239, 110] on link "Utilities / Bills" at bounding box center [251, 112] width 58 height 25
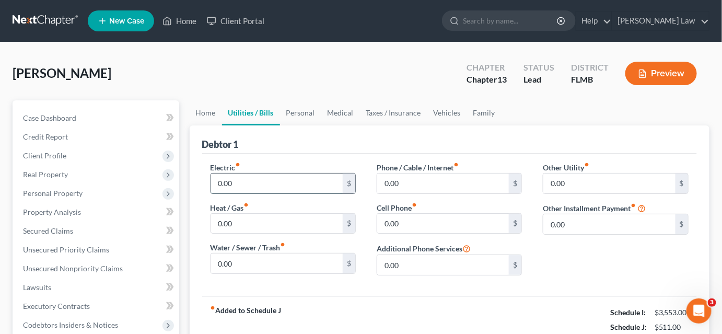
click at [256, 181] on input "0.00" at bounding box center [277, 183] width 132 height 20
type input "300.00"
click at [277, 261] on input "0.00" at bounding box center [277, 263] width 132 height 20
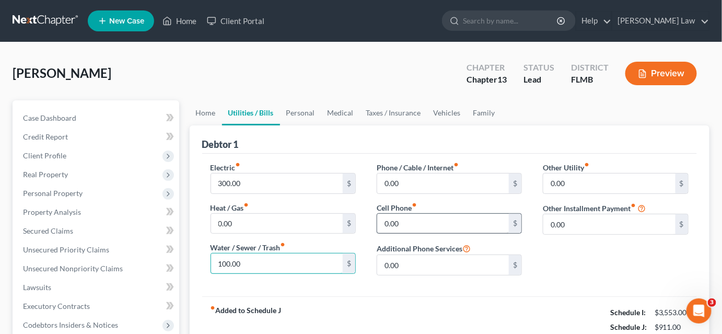
type input "100.00"
click at [398, 217] on input "0.00" at bounding box center [443, 224] width 132 height 20
click at [401, 226] on input "250.00" at bounding box center [443, 224] width 132 height 20
type input "250.00"
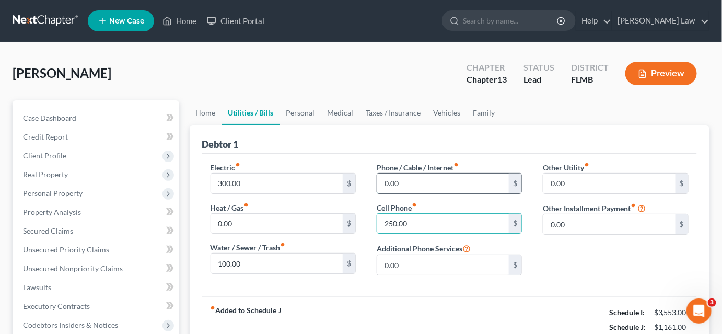
click at [405, 183] on input "0.00" at bounding box center [443, 183] width 132 height 20
paste input "25"
type input "250.00"
click at [409, 221] on input "250.00" at bounding box center [443, 224] width 132 height 20
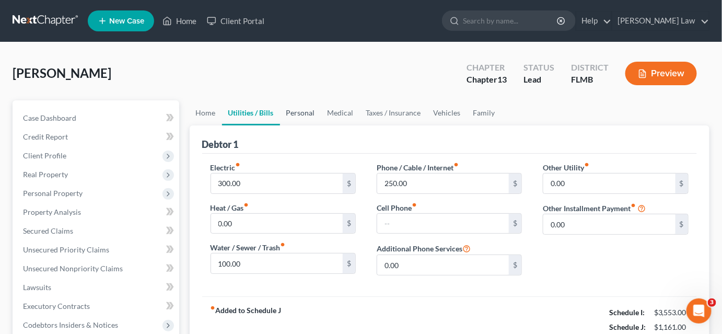
click at [300, 114] on link "Personal" at bounding box center [300, 112] width 41 height 25
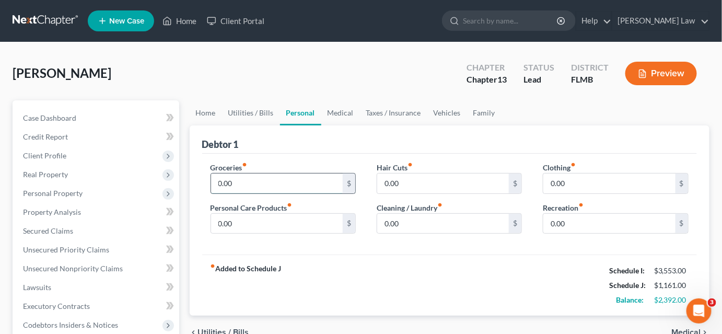
click at [259, 184] on input "0.00" at bounding box center [277, 183] width 132 height 20
type input "500.00"
click at [251, 216] on input "0.00" at bounding box center [277, 224] width 132 height 20
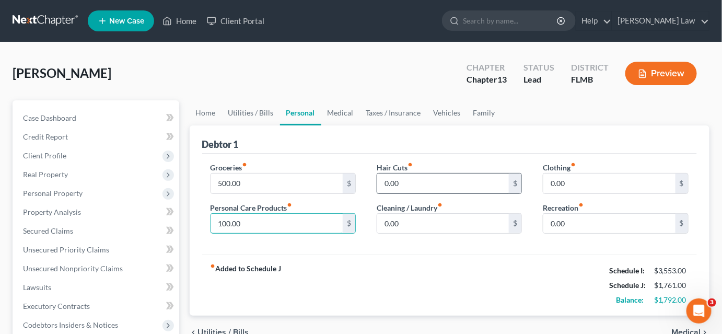
type input "100.00"
click at [398, 182] on input "0.00" at bounding box center [443, 183] width 132 height 20
type input "50.00"
click at [427, 218] on input "0.00" at bounding box center [443, 224] width 132 height 20
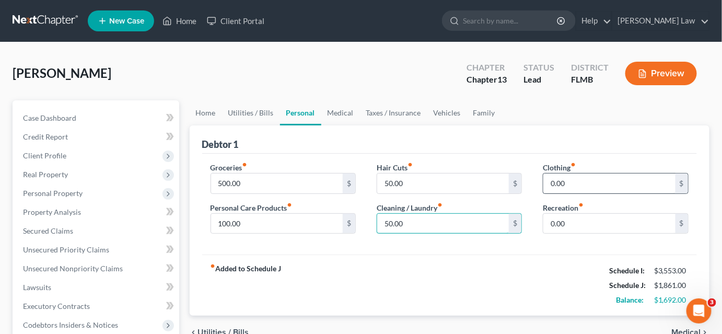
type input "50.00"
click at [558, 179] on input "0.00" at bounding box center [609, 183] width 132 height 20
type input "100.00"
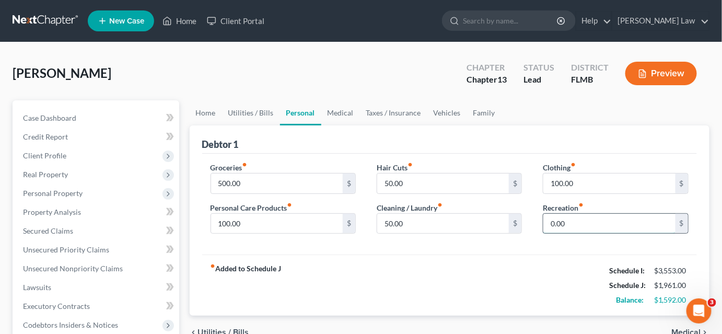
click at [560, 215] on input "0.00" at bounding box center [609, 224] width 132 height 20
type input "150.00"
click at [331, 111] on link "Medical" at bounding box center [340, 112] width 39 height 25
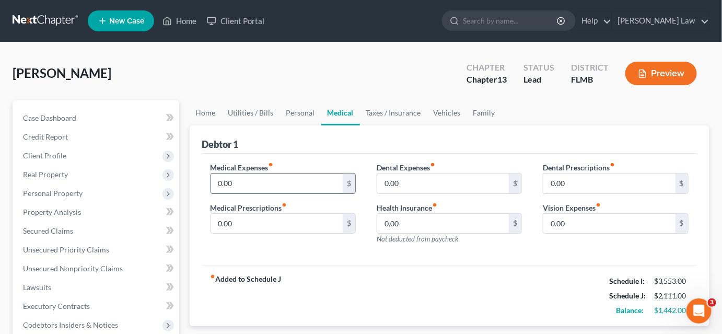
click at [266, 175] on input "0.00" at bounding box center [277, 183] width 132 height 20
type input "50.00"
click at [252, 215] on input "0.00" at bounding box center [277, 224] width 132 height 20
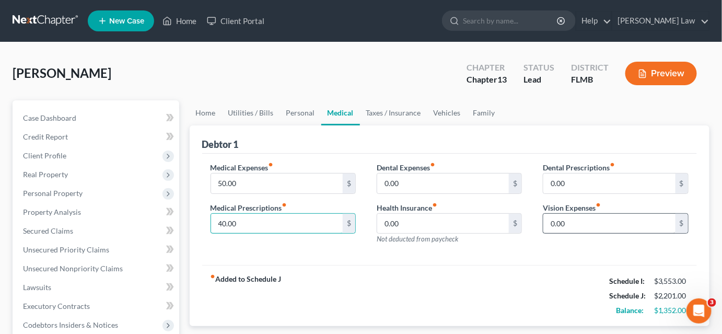
type input "40.00"
click at [562, 221] on input "0.00" at bounding box center [609, 224] width 132 height 20
type input "100.00"
click at [402, 115] on link "Taxes / Insurance" at bounding box center [393, 112] width 67 height 25
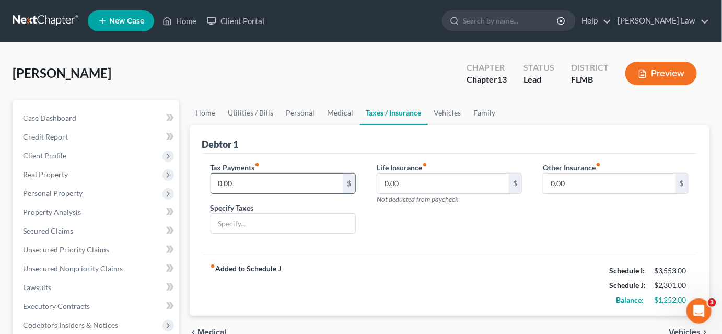
click at [291, 179] on input "0.00" at bounding box center [277, 183] width 132 height 20
type input "5,000.00"
click at [436, 110] on link "Vehicles" at bounding box center [448, 112] width 40 height 25
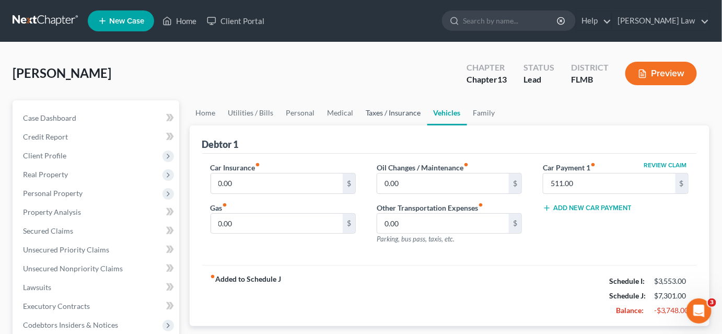
click at [380, 114] on link "Taxes / Insurance" at bounding box center [393, 112] width 67 height 25
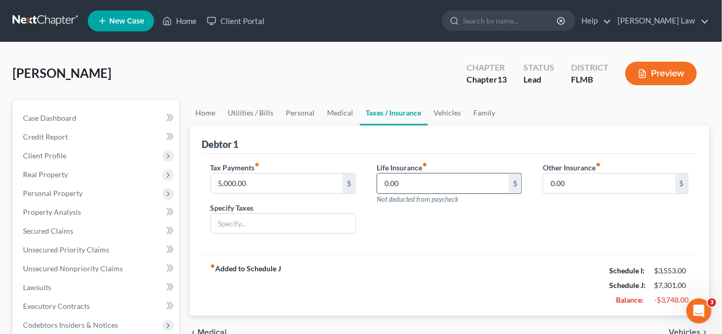
click at [417, 177] on input "0.00" at bounding box center [443, 183] width 132 height 20
type input "100.00"
click at [437, 114] on link "Vehicles" at bounding box center [448, 112] width 40 height 25
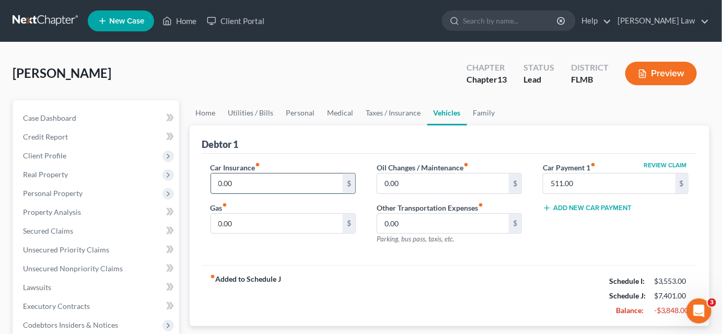
click at [258, 186] on input "0.00" at bounding box center [277, 183] width 132 height 20
type input "600.00"
click at [254, 214] on input "0.00" at bounding box center [277, 224] width 132 height 20
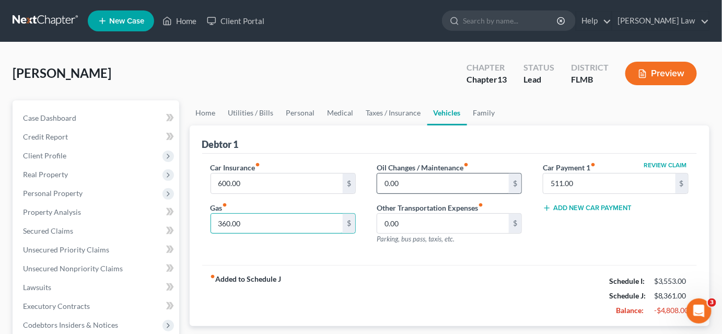
type input "360.00"
click at [408, 181] on input "0.00" at bounding box center [443, 183] width 132 height 20
type input "80.00"
click at [472, 112] on link "Family" at bounding box center [484, 112] width 34 height 25
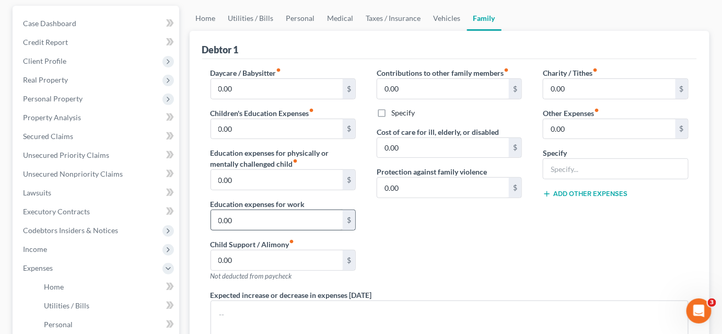
scroll to position [142, 0]
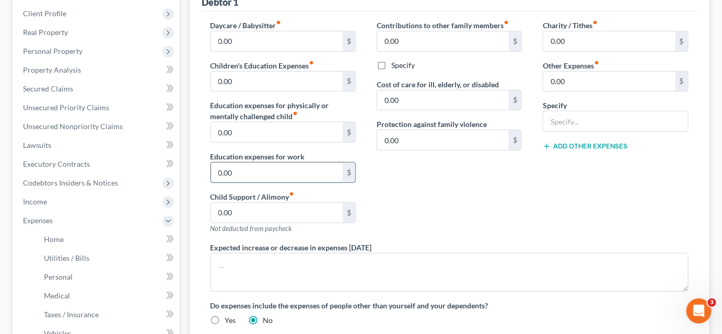
click at [276, 167] on input "0.00" at bounding box center [277, 172] width 132 height 20
type input "50.00"
click at [556, 39] on input "0.00" at bounding box center [609, 41] width 132 height 20
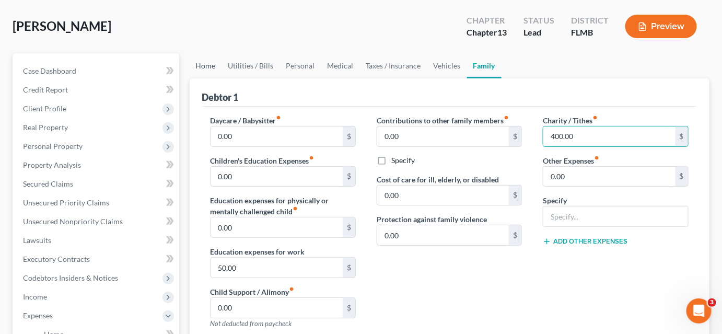
scroll to position [0, 0]
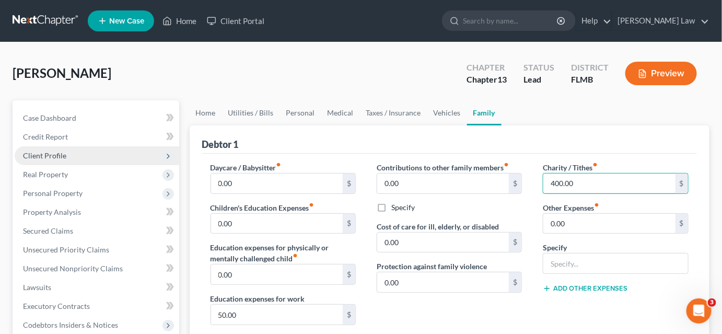
type input "400.00"
click at [96, 157] on span "Client Profile" at bounding box center [97, 155] width 164 height 19
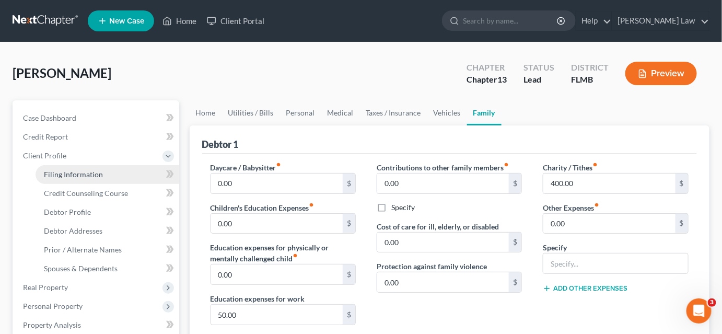
click at [107, 181] on link "Filing Information" at bounding box center [108, 174] width 144 height 19
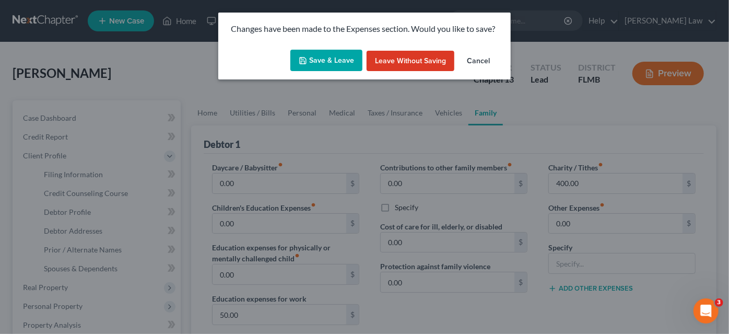
click at [348, 63] on button "Save & Leave" at bounding box center [326, 61] width 72 height 22
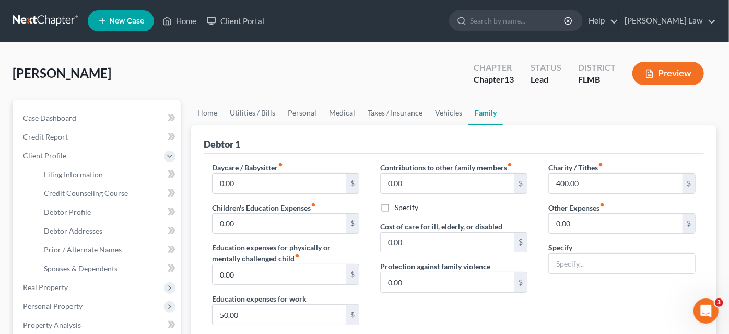
select select "1"
select select "0"
select select "3"
select select "15"
select select "0"
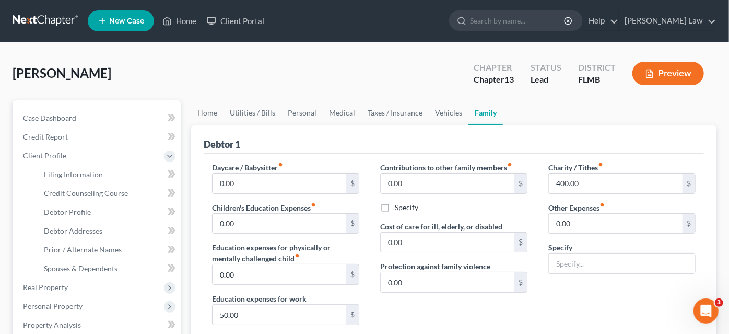
select select "9"
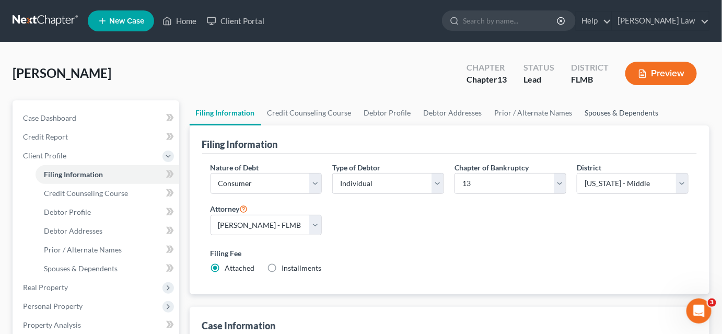
click at [596, 110] on link "Spouses & Dependents" at bounding box center [622, 112] width 86 height 25
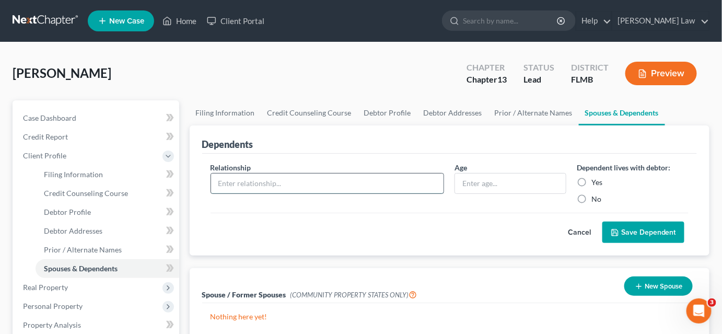
click at [337, 178] on input "text" at bounding box center [327, 183] width 233 height 20
type input "Son"
click at [483, 182] on input "text" at bounding box center [510, 183] width 111 height 20
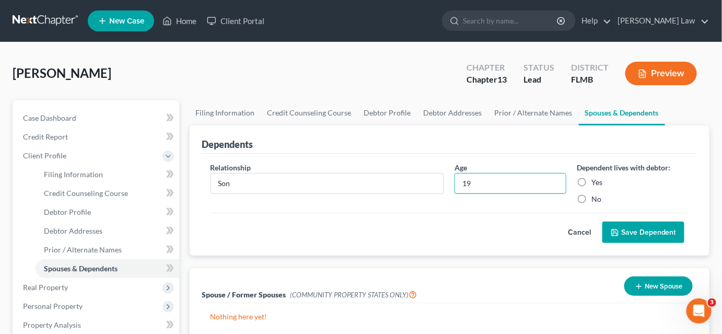
type input "19"
click at [591, 181] on label "Yes" at bounding box center [596, 182] width 11 height 10
click at [595, 181] on input "Yes" at bounding box center [598, 180] width 7 height 7
radio input "true"
click at [624, 228] on button "Save Dependent" at bounding box center [643, 232] width 82 height 22
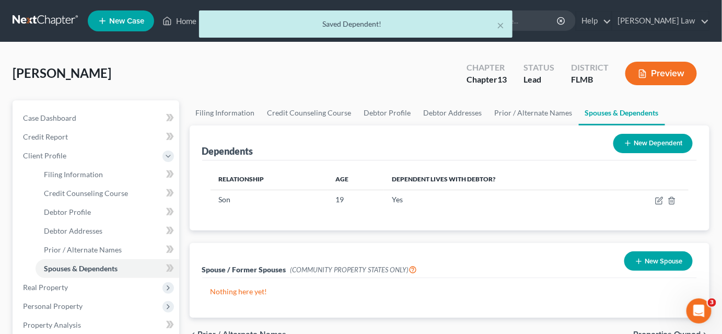
click at [629, 139] on icon at bounding box center [628, 143] width 8 height 8
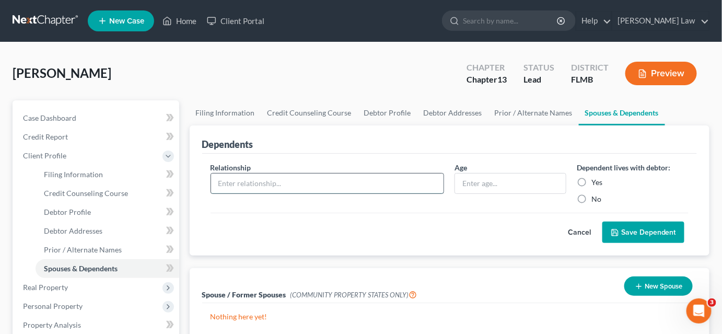
click at [333, 179] on input "text" at bounding box center [327, 183] width 233 height 20
type input "Son"
click at [482, 184] on input "text" at bounding box center [510, 183] width 111 height 20
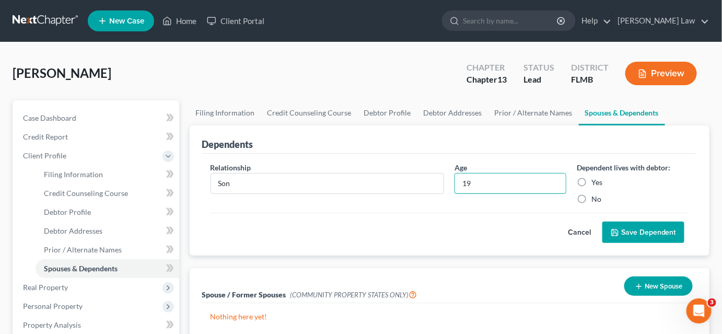
type input "19"
click at [591, 183] on label "Yes" at bounding box center [596, 182] width 11 height 10
click at [595, 183] on input "Yes" at bounding box center [598, 180] width 7 height 7
radio input "true"
click at [625, 229] on button "Save Dependent" at bounding box center [643, 232] width 82 height 22
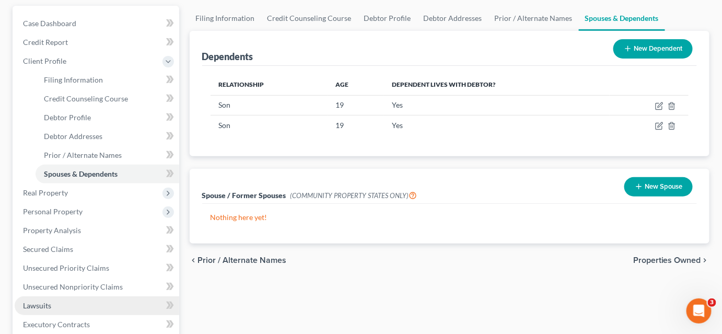
scroll to position [190, 0]
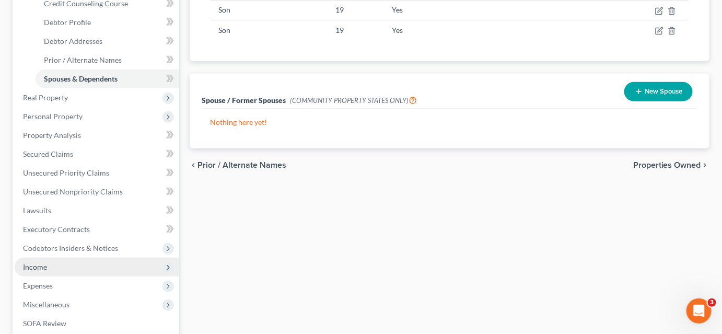
click at [61, 265] on span "Income" at bounding box center [97, 266] width 164 height 19
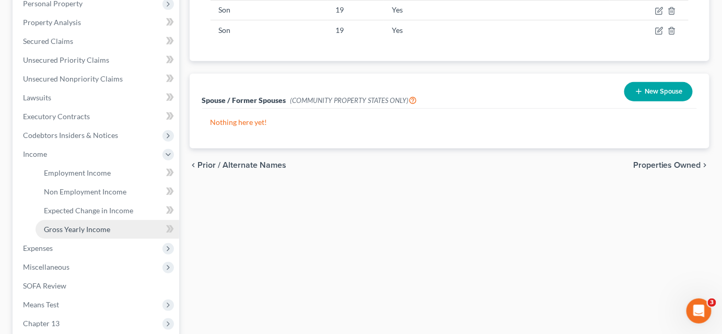
click at [97, 225] on span "Gross Yearly Income" at bounding box center [77, 229] width 66 height 9
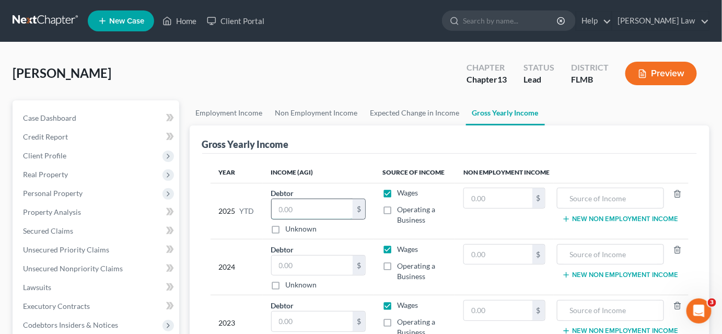
click at [302, 207] on input "text" at bounding box center [312, 209] width 81 height 20
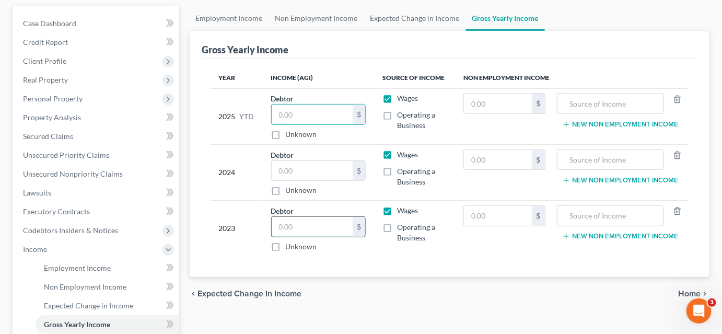
click at [288, 225] on input "text" at bounding box center [312, 227] width 81 height 20
type input "53,699.00"
click at [292, 165] on input "text" at bounding box center [312, 171] width 81 height 20
type input "68,549.00"
click at [289, 112] on input "text" at bounding box center [312, 114] width 81 height 20
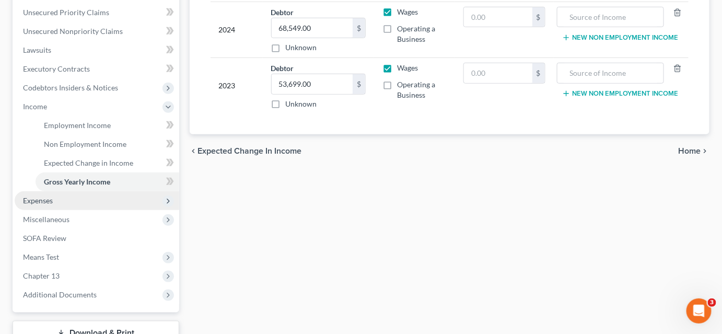
scroll to position [314, 0]
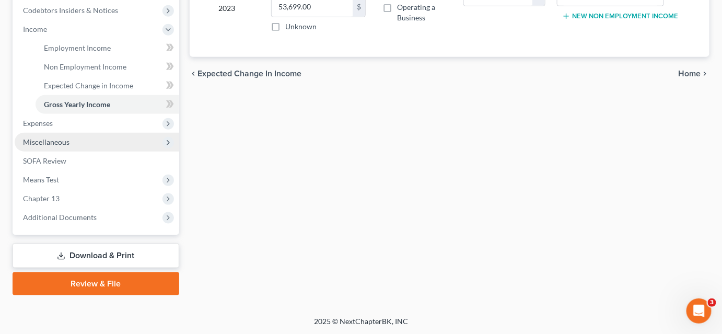
type input "5,490.00"
click at [75, 145] on span "Miscellaneous" at bounding box center [97, 142] width 164 height 19
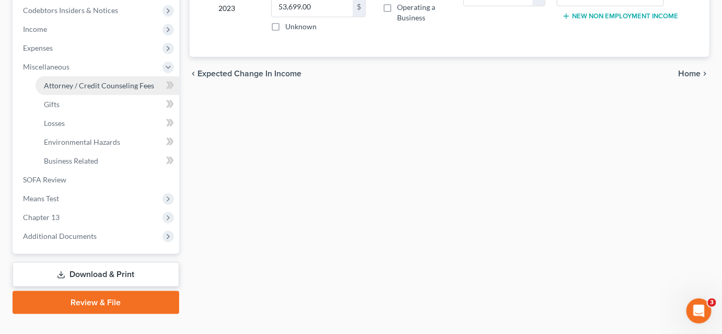
click at [109, 86] on span "Attorney / Credit Counseling Fees" at bounding box center [99, 85] width 110 height 9
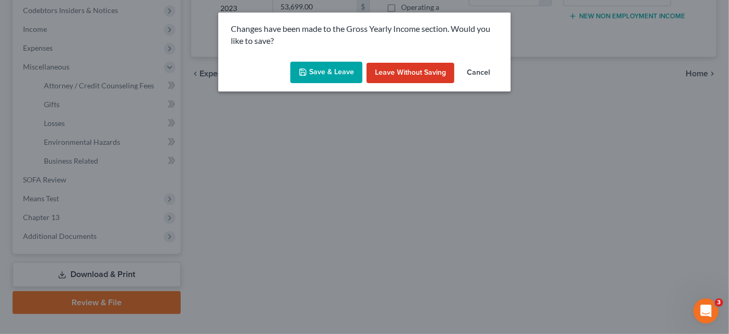
click at [327, 78] on button "Save & Leave" at bounding box center [326, 73] width 72 height 22
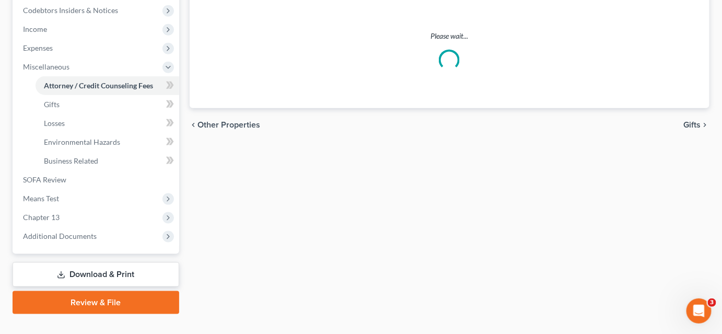
select select "0"
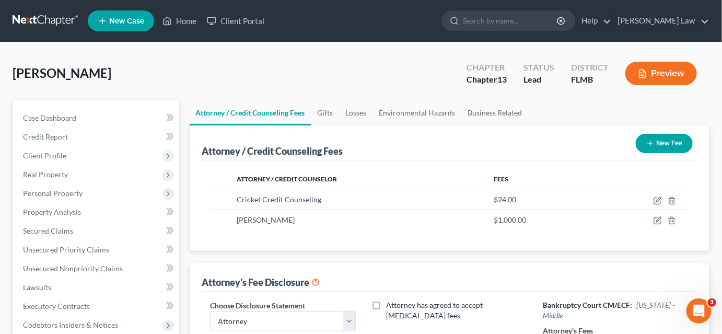
scroll to position [95, 0]
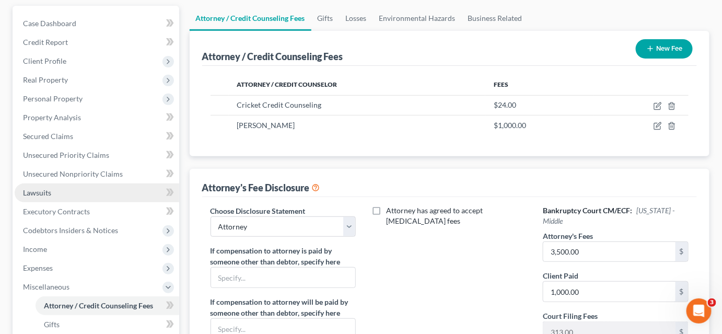
click at [63, 193] on link "Lawsuits" at bounding box center [97, 192] width 164 height 19
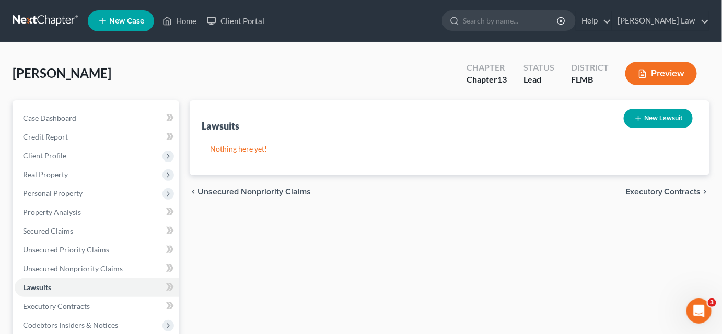
click at [655, 120] on button "New Lawsuit" at bounding box center [658, 118] width 69 height 19
select select "0"
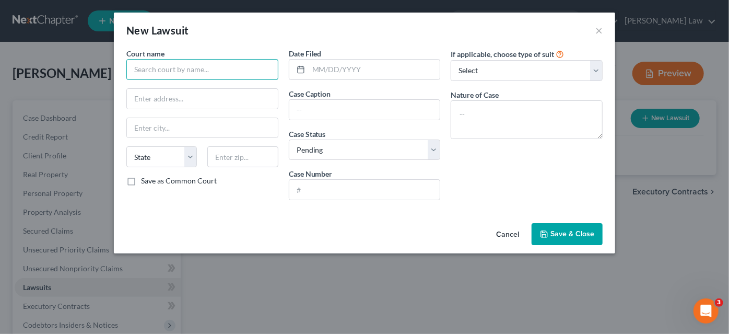
click at [215, 75] on input "text" at bounding box center [202, 69] width 152 height 21
type input "d"
type input "Clay County Court"
click at [170, 101] on input "text" at bounding box center [202, 99] width 151 height 20
paste input "[STREET_ADDRESS]"
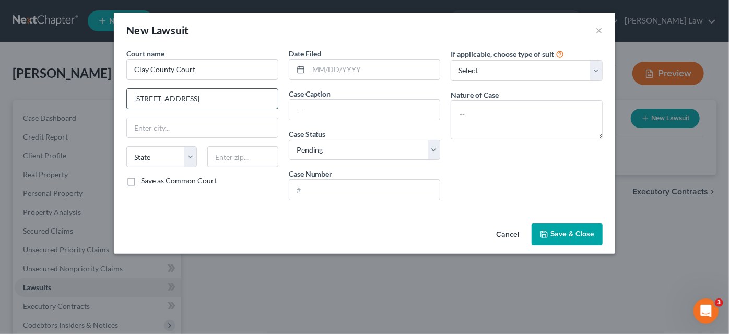
scroll to position [0, 21]
drag, startPoint x: 259, startPoint y: 98, endPoint x: 251, endPoint y: 99, distance: 7.9
click at [251, 99] on input "[STREET_ADDRESS]" at bounding box center [202, 99] width 151 height 20
type input "[STREET_ADDRESS]"
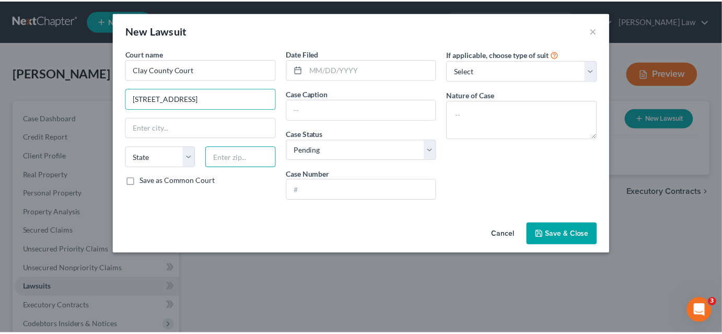
scroll to position [0, 0]
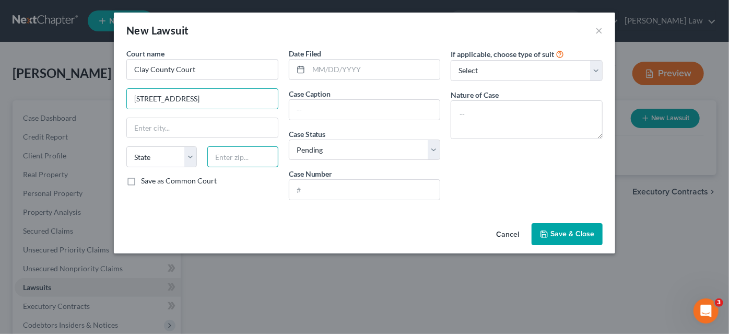
click at [252, 156] on input "text" at bounding box center [242, 156] width 70 height 21
paste input "32043"
type input "32043"
type input "[GEOGRAPHIC_DATA]"
select select "9"
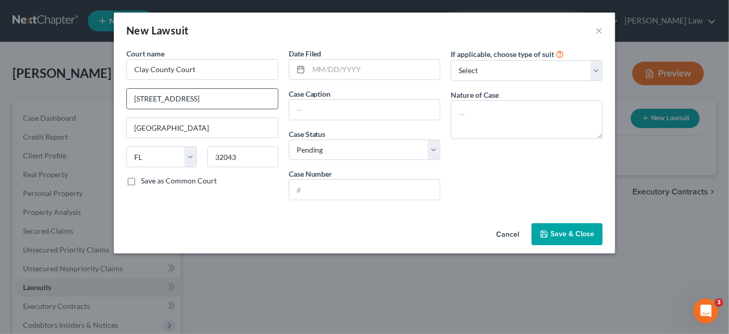
drag, startPoint x: 196, startPoint y: 98, endPoint x: 259, endPoint y: 100, distance: 63.2
click at [259, 100] on input "[STREET_ADDRESS]" at bounding box center [202, 99] width 151 height 20
type input "[STREET_ADDRESS]"
click at [364, 70] on input "text" at bounding box center [375, 70] width 132 height 20
click at [321, 111] on input "text" at bounding box center [364, 110] width 151 height 20
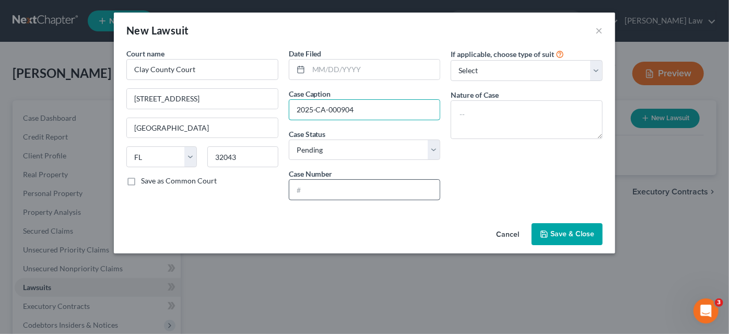
type input "2025-CA-000904"
click at [334, 183] on input "text" at bounding box center [364, 190] width 151 height 20
click at [335, 102] on input "2025-CA-000904" at bounding box center [364, 110] width 151 height 20
click at [335, 103] on input "2025-CA-000904" at bounding box center [364, 110] width 151 height 20
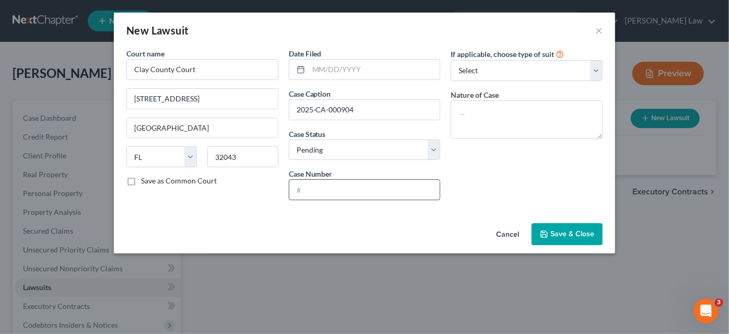
click at [310, 189] on input "text" at bounding box center [364, 190] width 151 height 20
paste input "2025-CA-000904"
type input "2025-CA-000904"
click at [334, 107] on input "2025-CA-000904" at bounding box center [364, 110] width 151 height 20
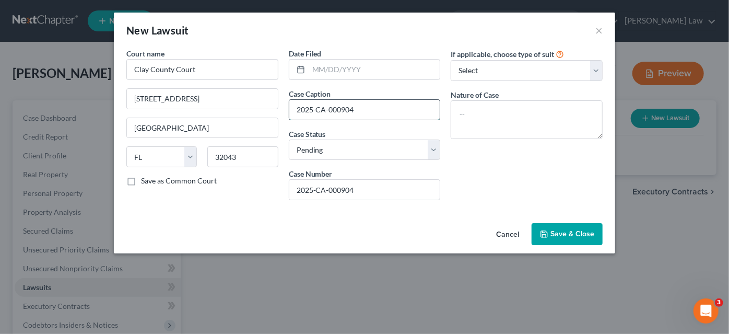
click at [334, 107] on input "2025-CA-000904" at bounding box center [364, 110] width 151 height 20
type input "First Federal Bank vs. [PERSON_NAME]"
click at [552, 230] on span "Save & Close" at bounding box center [572, 233] width 44 height 9
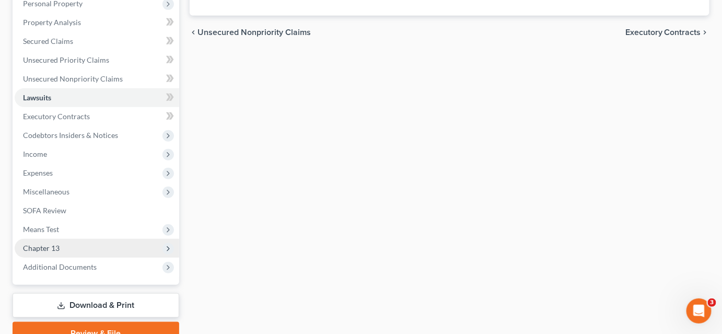
scroll to position [239, 0]
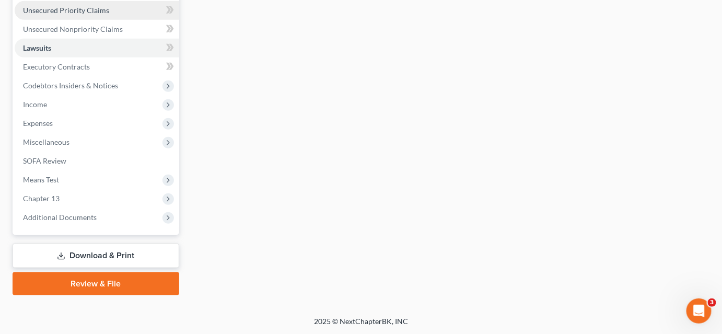
click at [109, 250] on link "Download & Print" at bounding box center [96, 255] width 167 height 25
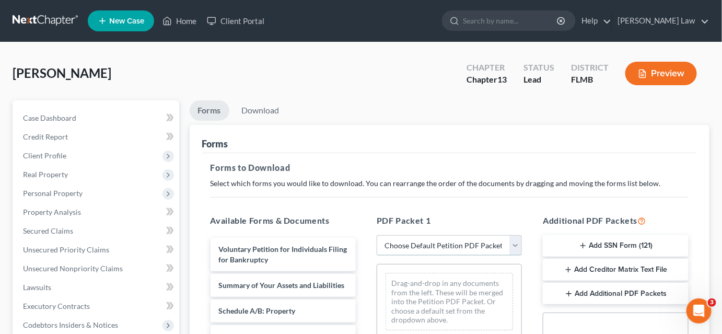
click at [394, 248] on select "Choose Default Petition PDF Packet Complete Bankruptcy Petition (all forms and …" at bounding box center [449, 245] width 145 height 21
click at [377, 235] on select "Choose Default Petition PDF Packet Complete Bankruptcy Petition (all forms and …" at bounding box center [449, 245] width 145 height 21
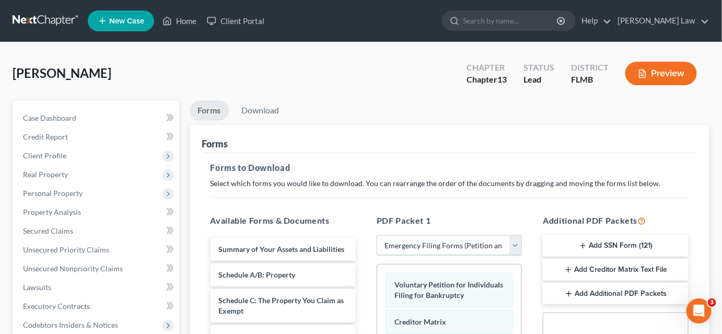
click at [416, 253] on select "Choose Default Petition PDF Packet Complete Bankruptcy Petition (all forms and …" at bounding box center [449, 245] width 145 height 21
select select "0"
click at [377, 235] on select "Choose Default Petition PDF Packet Complete Bankruptcy Petition (all forms and …" at bounding box center [449, 245] width 145 height 21
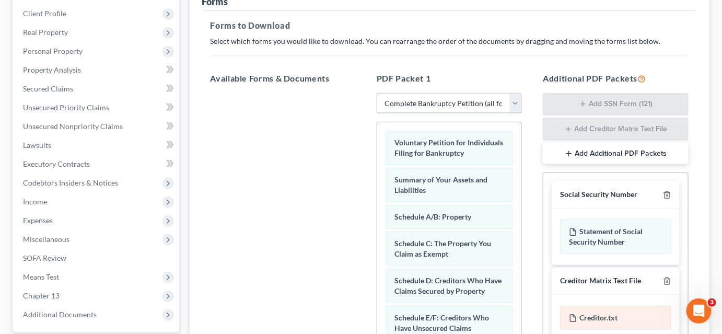
scroll to position [237, 0]
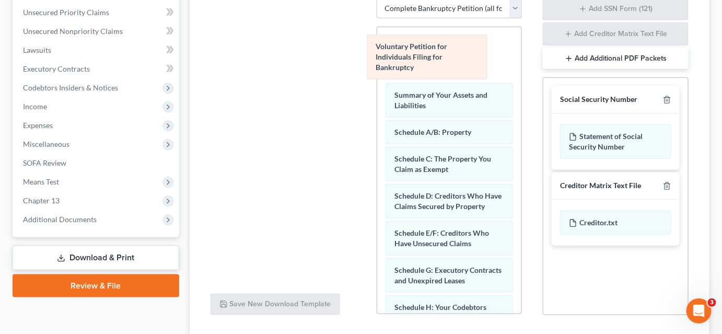
drag, startPoint x: 464, startPoint y: 60, endPoint x: 244, endPoint y: 50, distance: 220.1
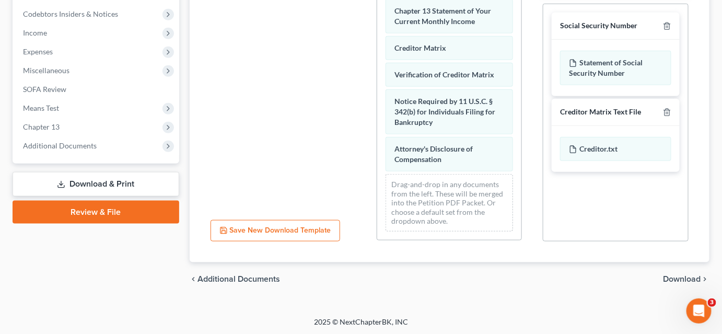
scroll to position [307, 0]
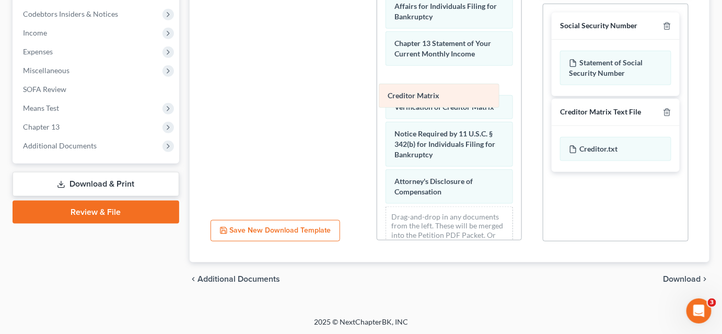
drag, startPoint x: 448, startPoint y: 103, endPoint x: 337, endPoint y: 89, distance: 111.7
drag, startPoint x: 404, startPoint y: 97, endPoint x: 276, endPoint y: 68, distance: 131.7
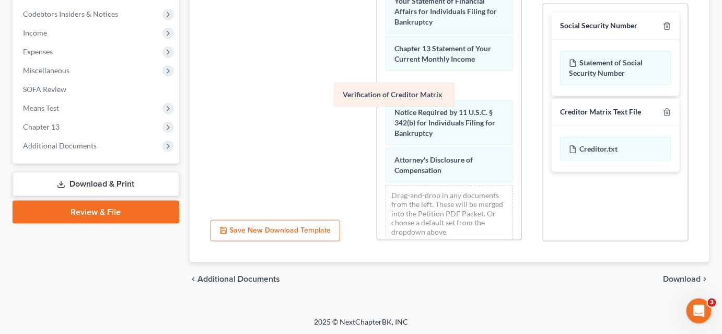
drag, startPoint x: 441, startPoint y: 99, endPoint x: 241, endPoint y: 79, distance: 201.0
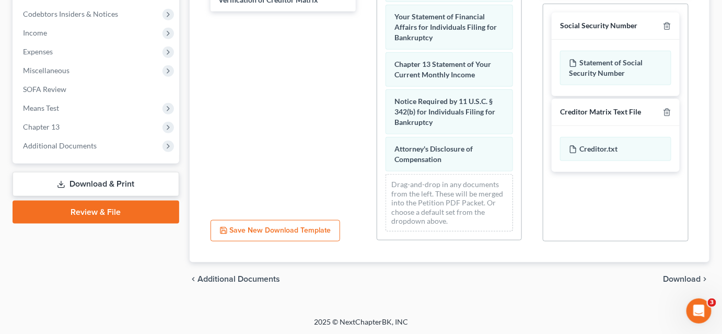
scroll to position [255, 0]
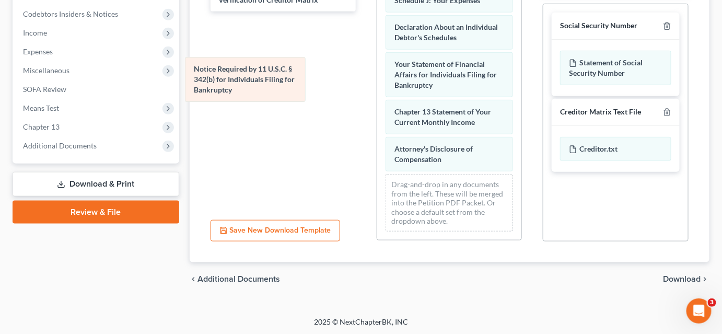
drag, startPoint x: 411, startPoint y: 106, endPoint x: 191, endPoint y: 64, distance: 224.9
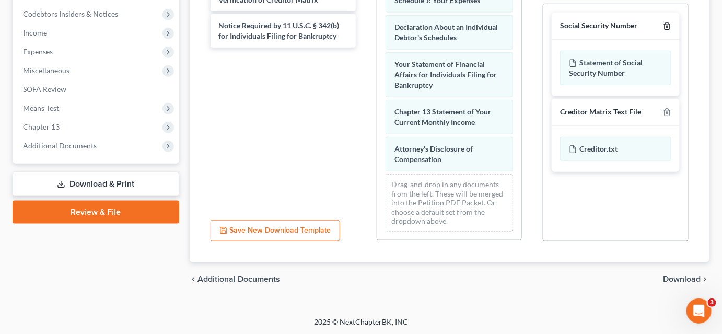
click at [664, 23] on icon "button" at bounding box center [666, 26] width 5 height 7
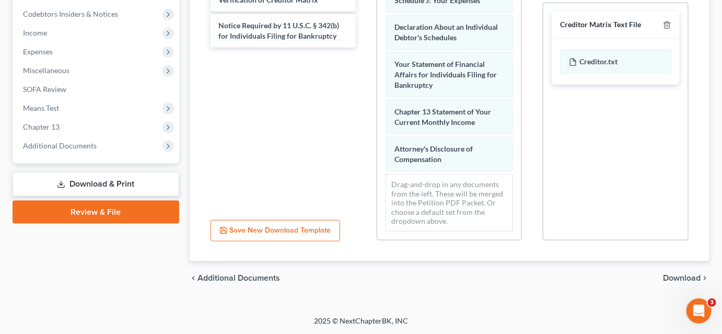
scroll to position [310, 0]
click at [664, 23] on icon "button" at bounding box center [666, 25] width 5 height 7
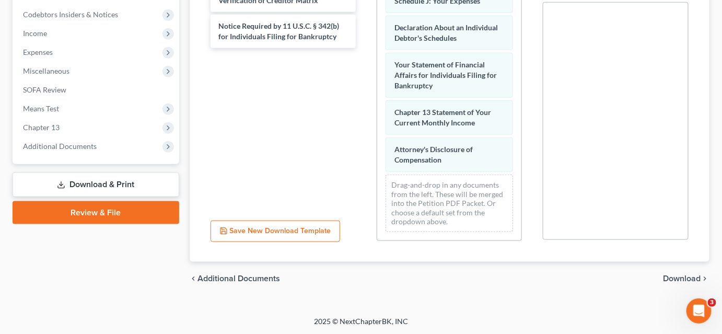
click at [666, 281] on span "Download" at bounding box center [682, 278] width 38 height 8
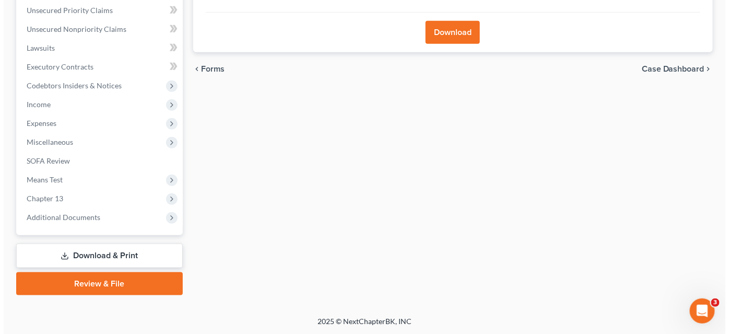
scroll to position [144, 0]
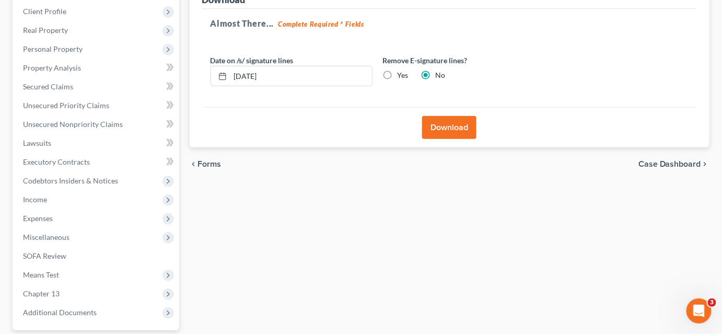
click at [445, 126] on button "Download" at bounding box center [449, 127] width 54 height 23
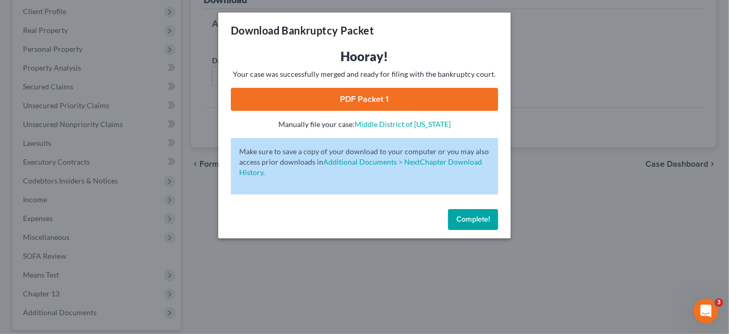
click at [390, 102] on link "PDF Packet 1" at bounding box center [364, 99] width 267 height 23
